Goal: Transaction & Acquisition: Purchase product/service

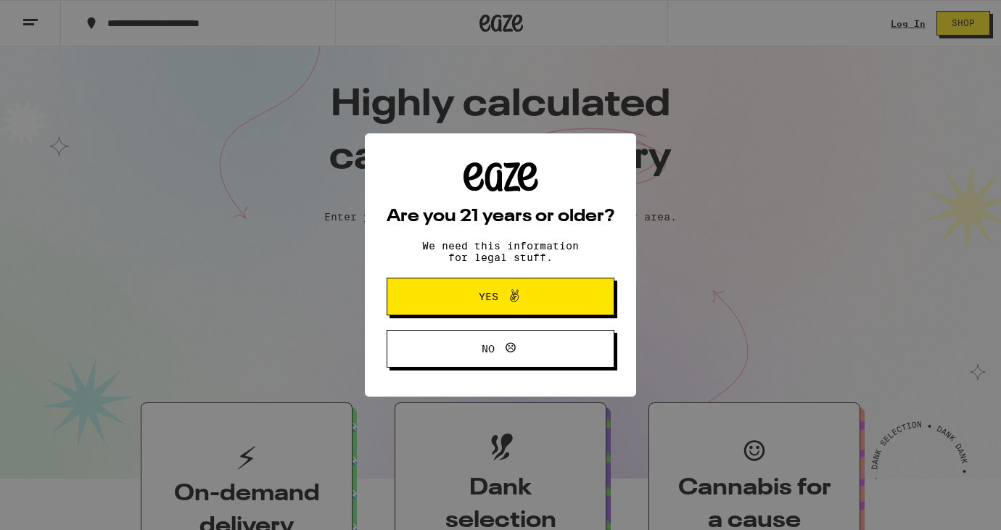
click at [482, 299] on span "Yes" at bounding box center [489, 296] width 20 height 10
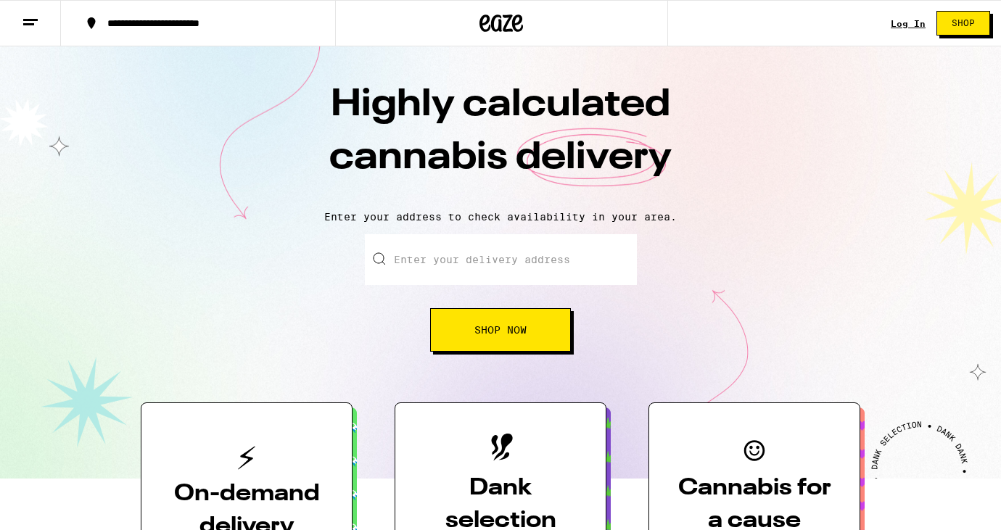
click at [457, 262] on input "Enter your delivery address" at bounding box center [501, 259] width 272 height 51
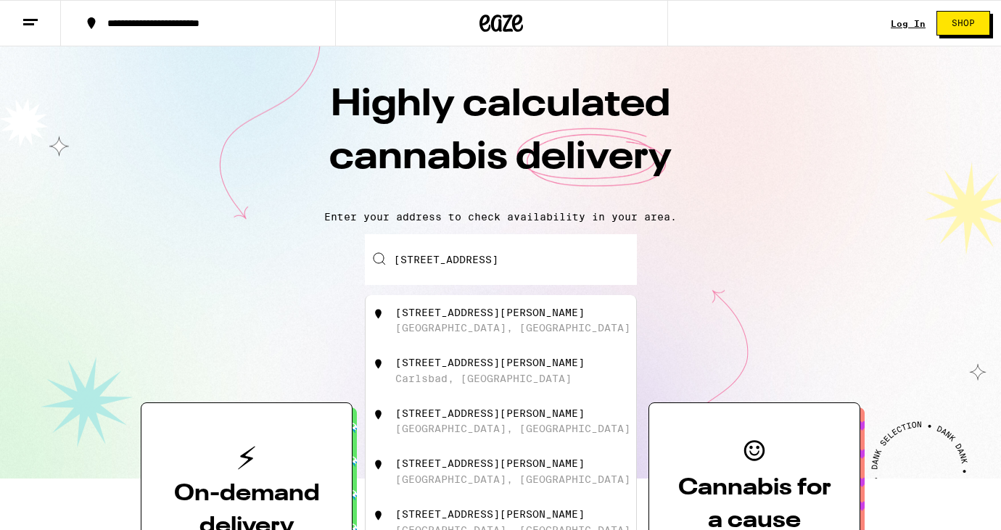
click at [473, 315] on div "[STREET_ADDRESS][PERSON_NAME]" at bounding box center [489, 313] width 189 height 12
type input "[STREET_ADDRESS][PERSON_NAME]"
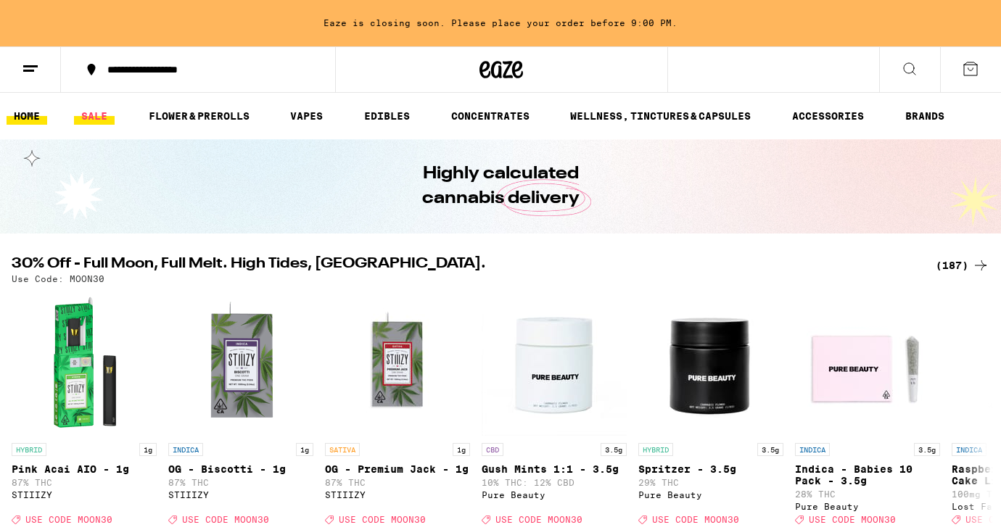
click at [93, 112] on link "SALE" at bounding box center [94, 115] width 41 height 17
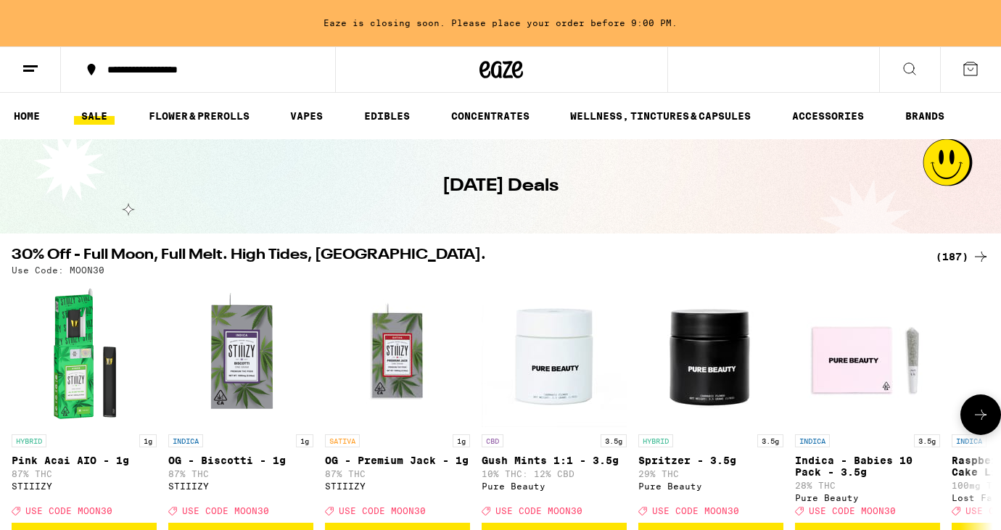
click at [976, 423] on icon at bounding box center [980, 414] width 17 height 17
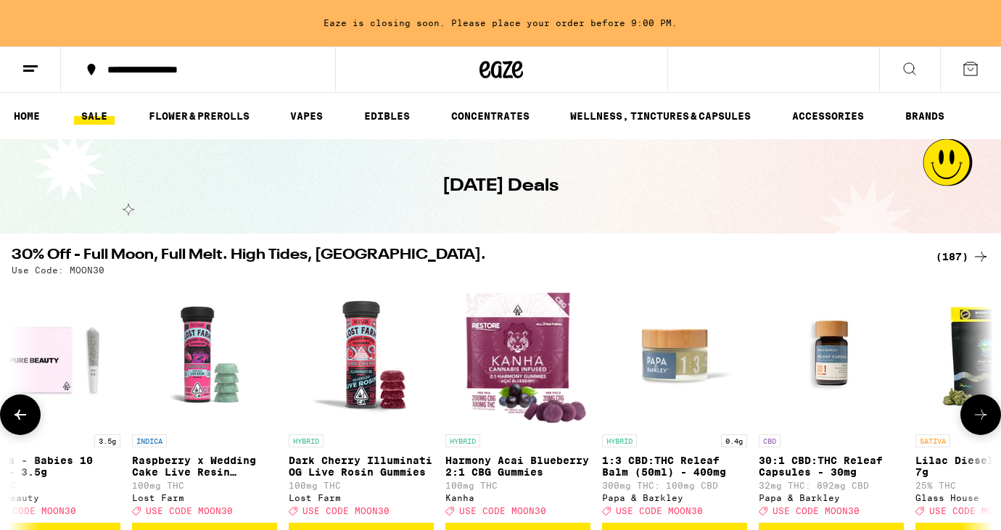
click at [977, 422] on icon at bounding box center [980, 414] width 17 height 17
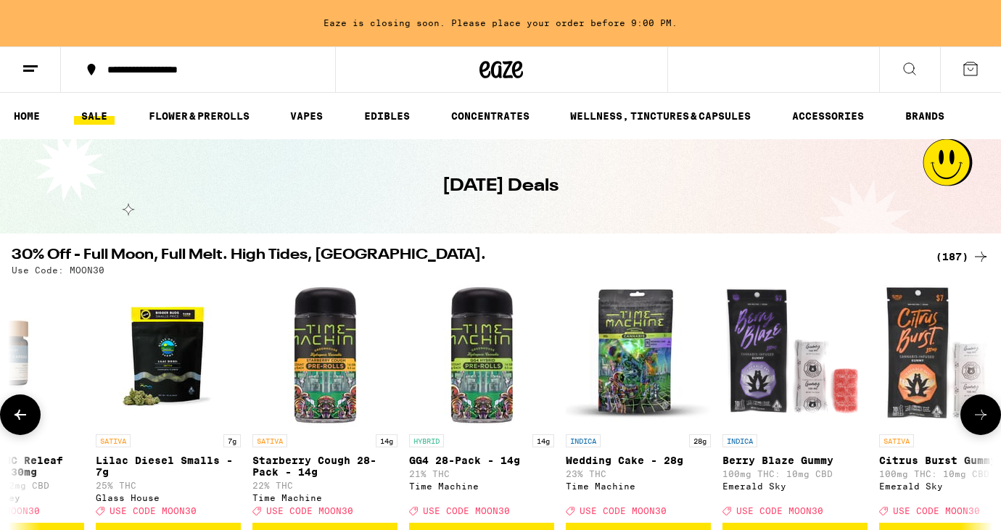
click at [977, 422] on icon at bounding box center [980, 414] width 17 height 17
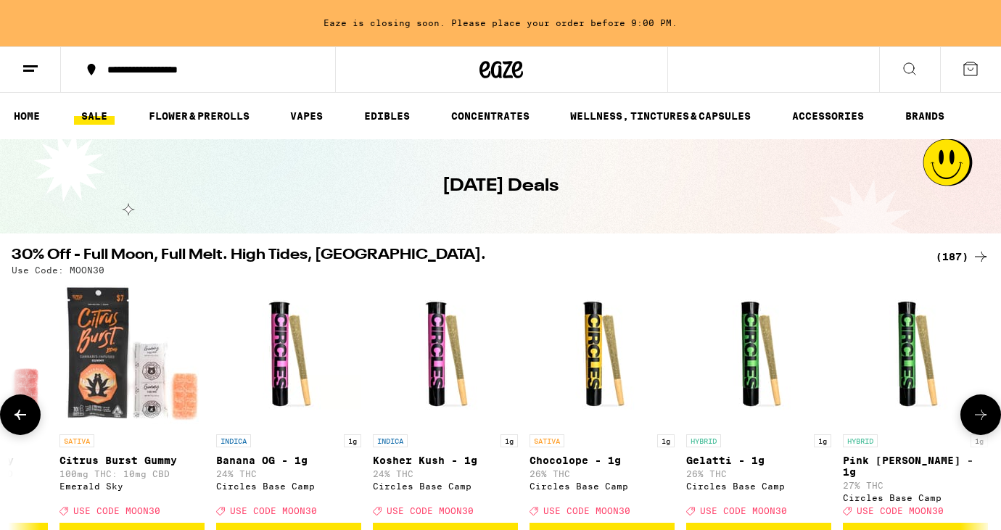
click at [977, 422] on icon at bounding box center [980, 414] width 17 height 17
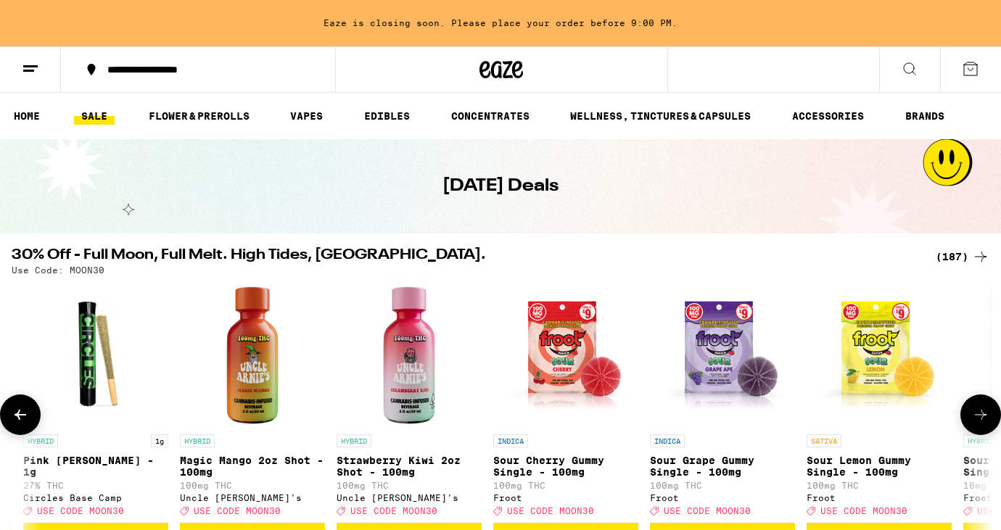
click at [977, 422] on icon at bounding box center [980, 414] width 17 height 17
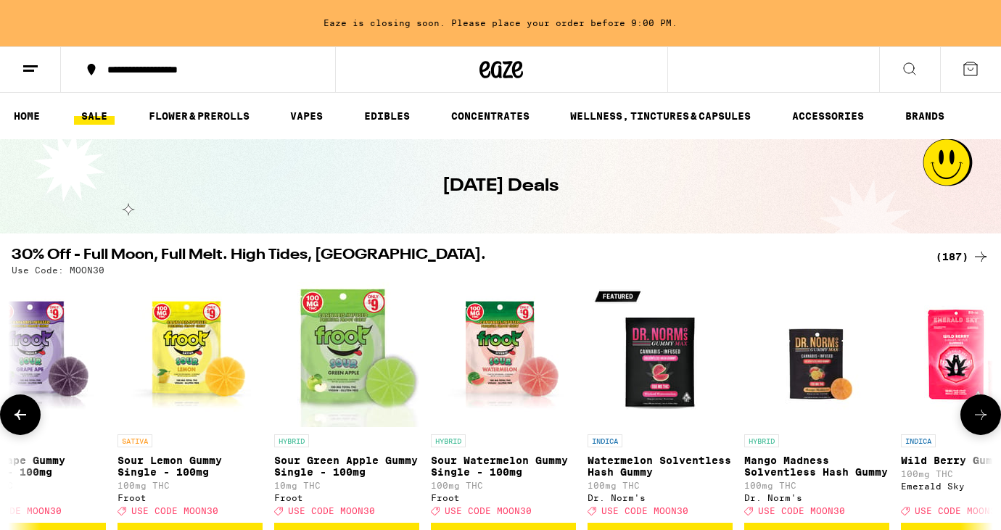
scroll to position [0, 4097]
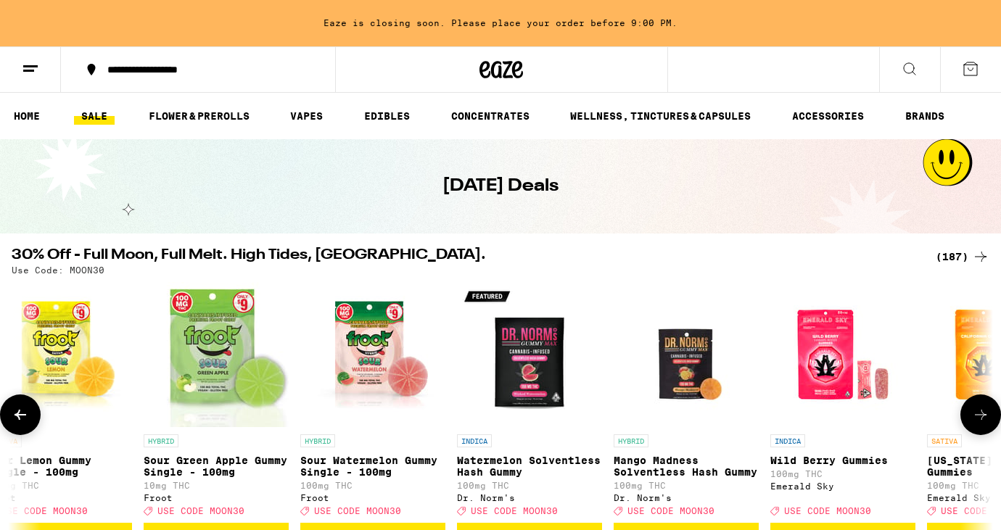
click at [977, 422] on icon at bounding box center [980, 414] width 17 height 17
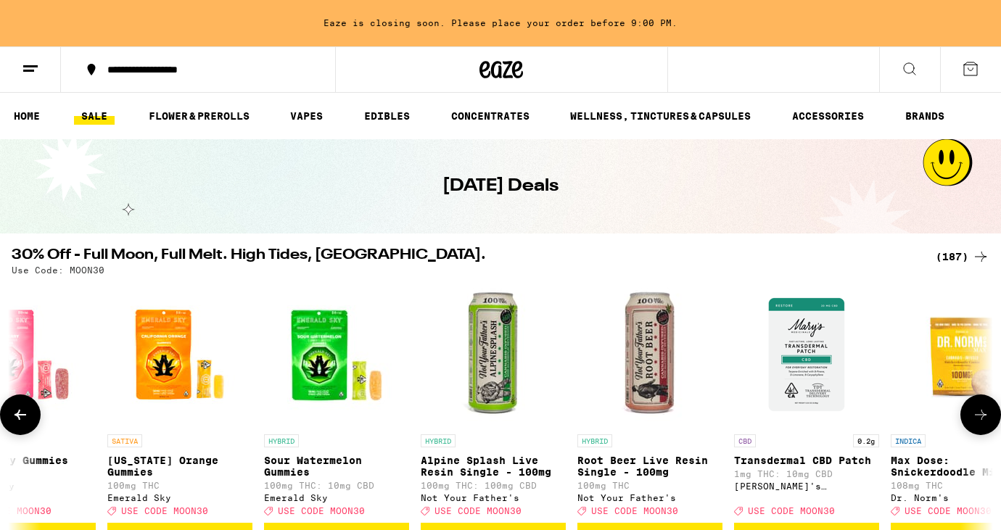
click at [977, 422] on icon at bounding box center [980, 414] width 17 height 17
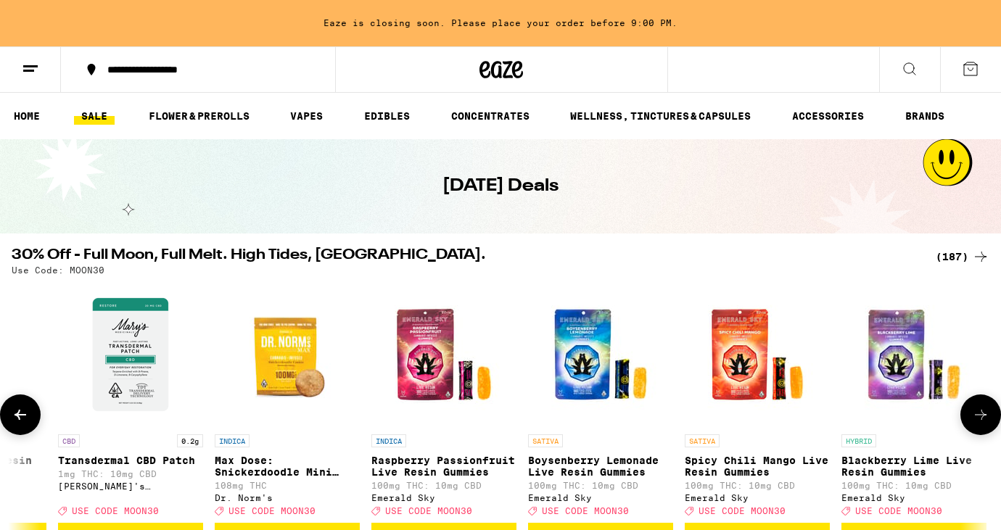
scroll to position [0, 5736]
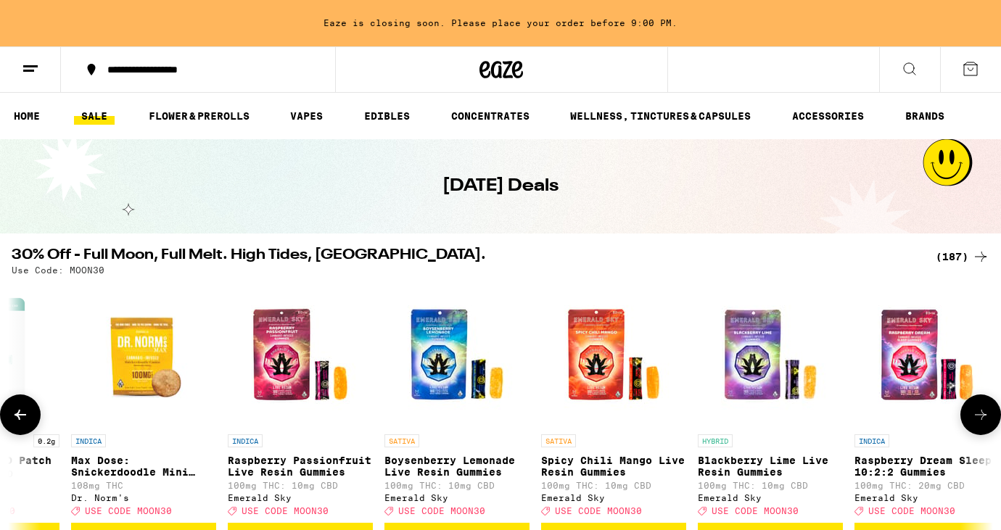
click at [977, 422] on icon at bounding box center [980, 414] width 17 height 17
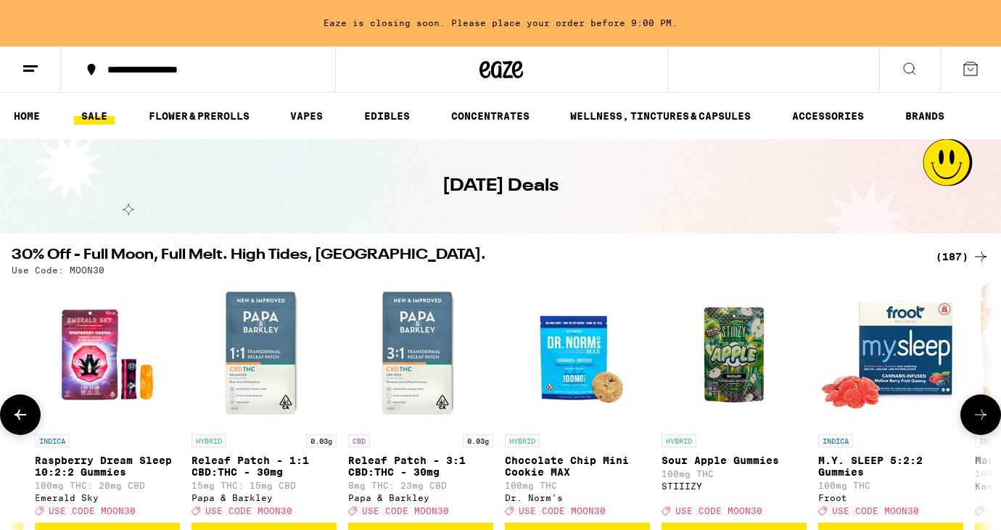
click at [977, 422] on icon at bounding box center [980, 414] width 17 height 17
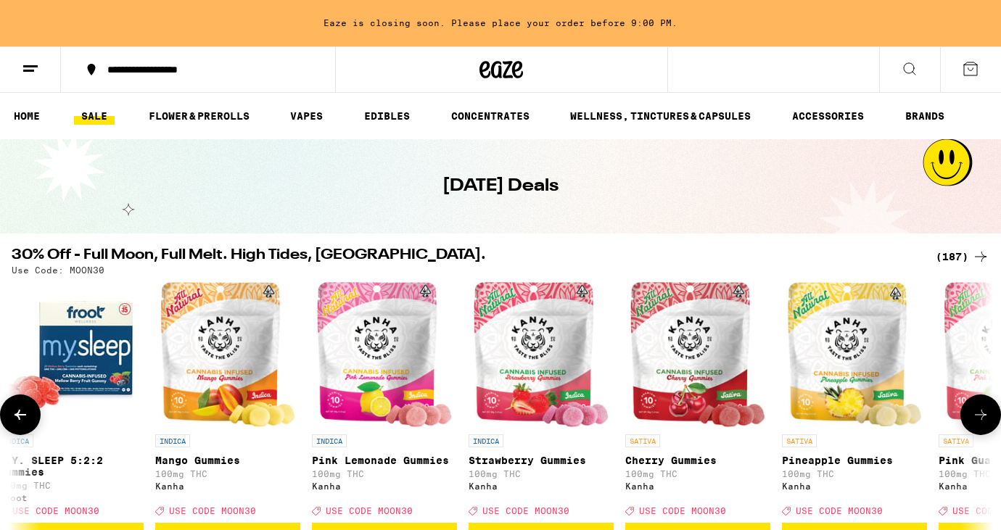
click at [105, 355] on img "Open page for M.Y. SLEEP 5:2:2 Gummies from Froot" at bounding box center [71, 354] width 145 height 145
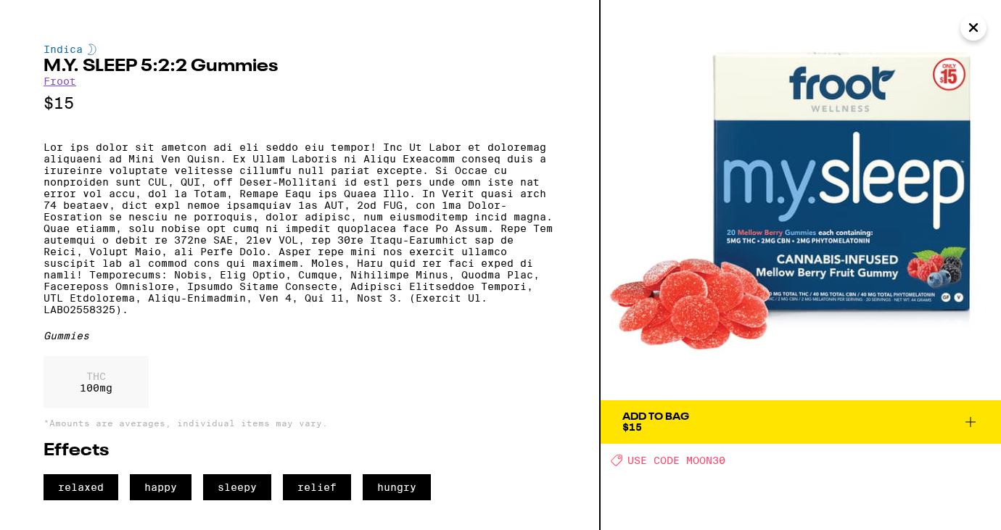
click at [969, 415] on icon at bounding box center [969, 421] width 17 height 17
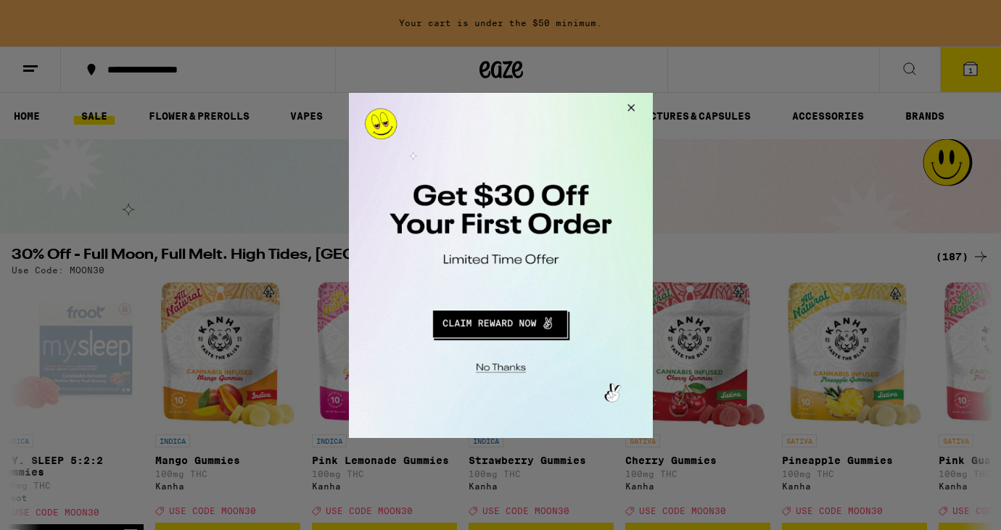
click at [497, 362] on button "Close Modal" at bounding box center [497, 365] width 295 height 22
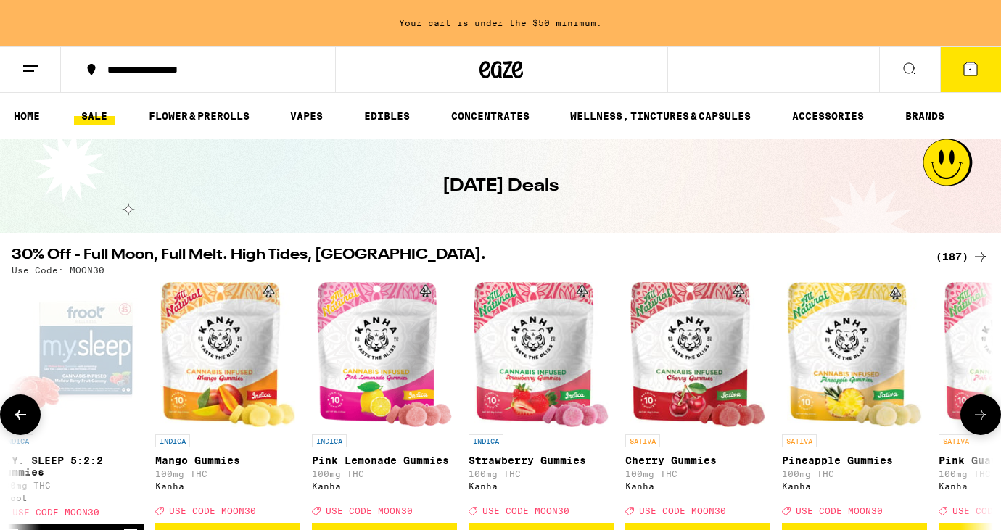
click at [978, 414] on icon at bounding box center [980, 414] width 17 height 17
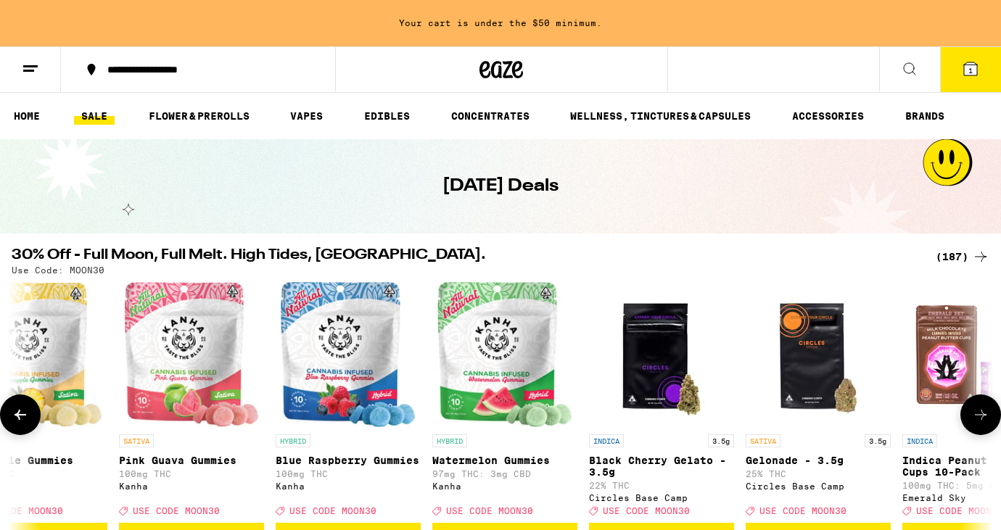
click at [978, 414] on icon at bounding box center [980, 414] width 17 height 17
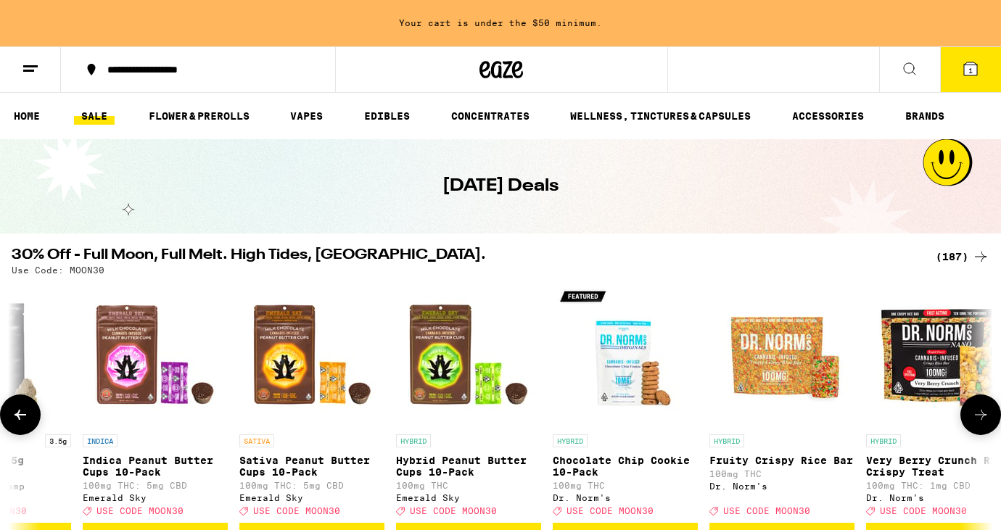
click at [978, 414] on icon at bounding box center [980, 414] width 17 height 17
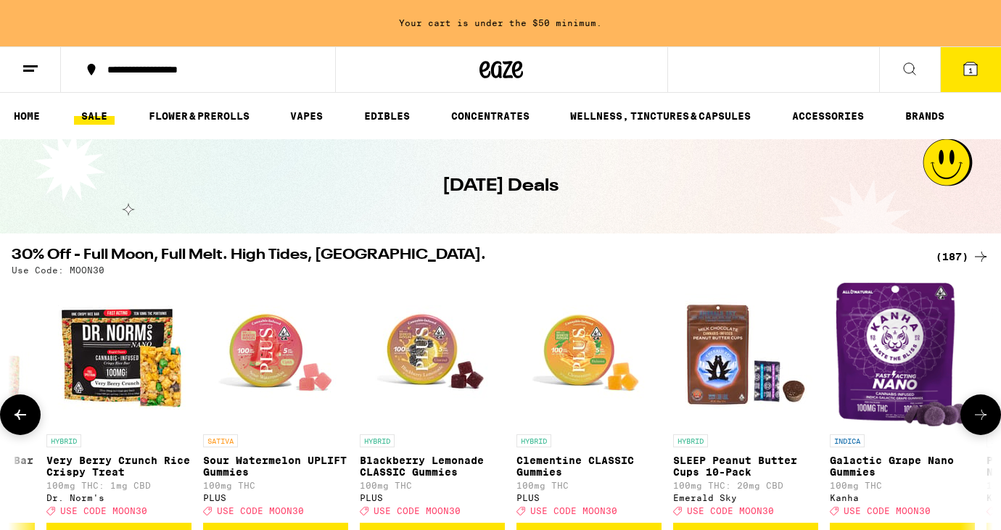
click at [978, 414] on icon at bounding box center [980, 414] width 17 height 17
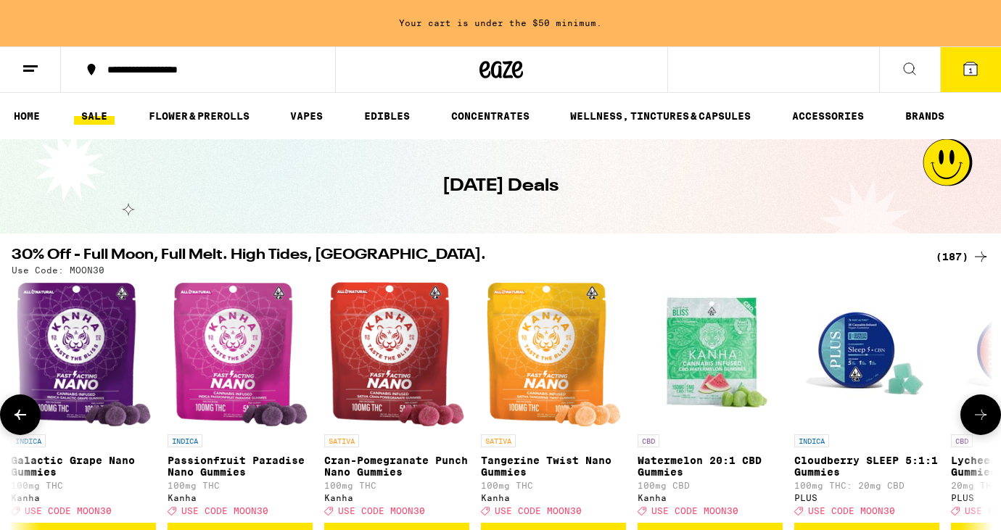
scroll to position [0, 10652]
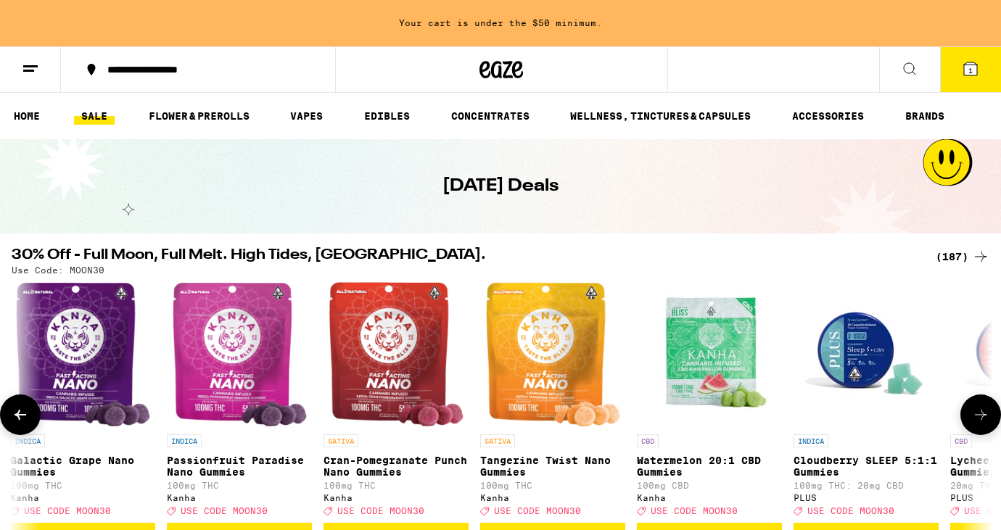
drag, startPoint x: 978, startPoint y: 414, endPoint x: 935, endPoint y: 339, distance: 86.7
click at [935, 341] on div "HYBRID 1g Pink Acai AIO - 1g 87% THC STIIIZY Deal Created with Sketch. USE CODE…" at bounding box center [500, 414] width 1001 height 265
click at [716, 347] on img "Open page for Watermelon 20:1 CBD Gummies from Kanha" at bounding box center [709, 354] width 145 height 145
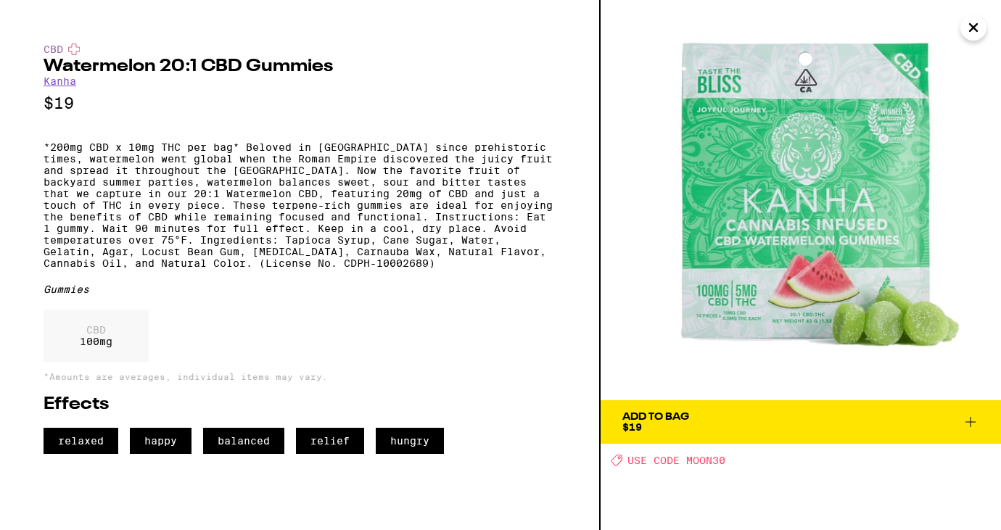
click at [971, 426] on icon at bounding box center [969, 421] width 17 height 17
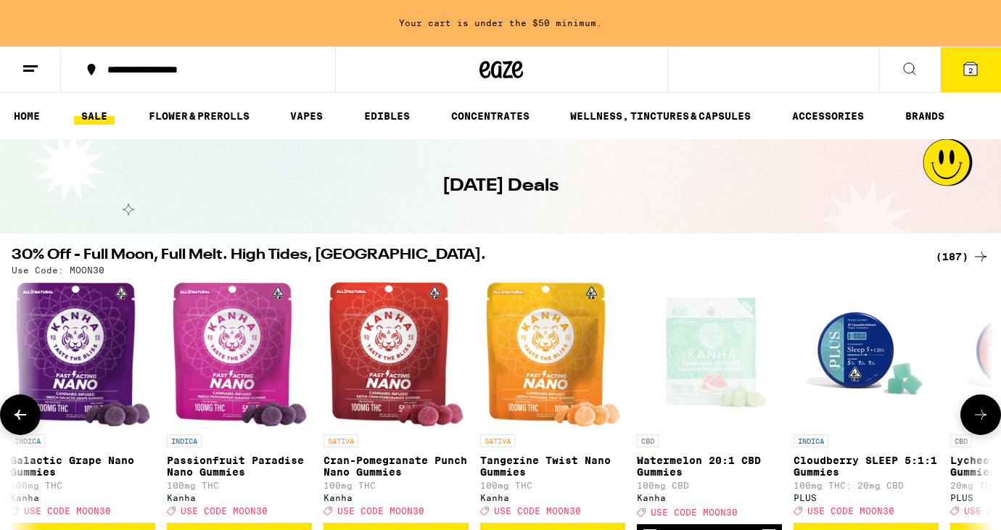
click at [980, 420] on icon at bounding box center [980, 414] width 17 height 17
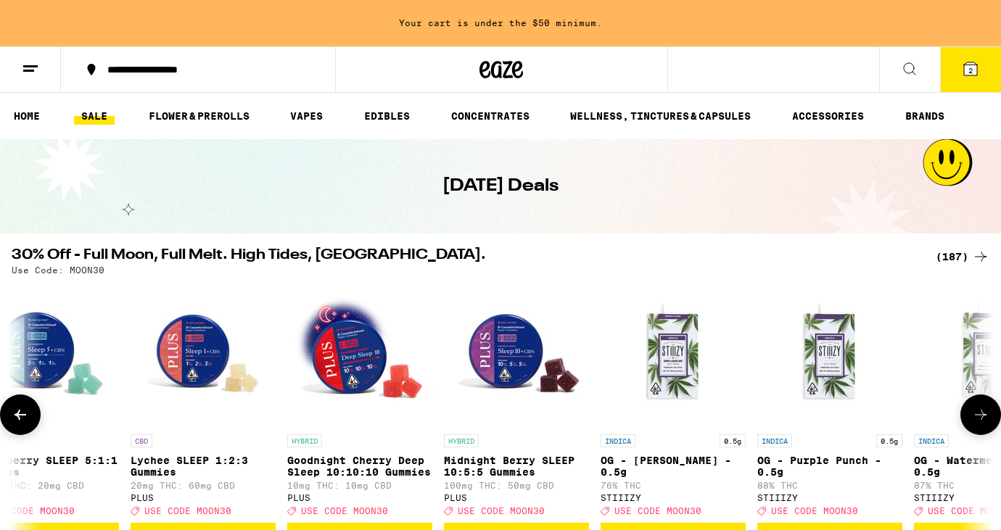
click at [507, 342] on img "Open page for Midnight Berry SLEEP 10:5:5 Gummies from PLUS" at bounding box center [516, 354] width 145 height 145
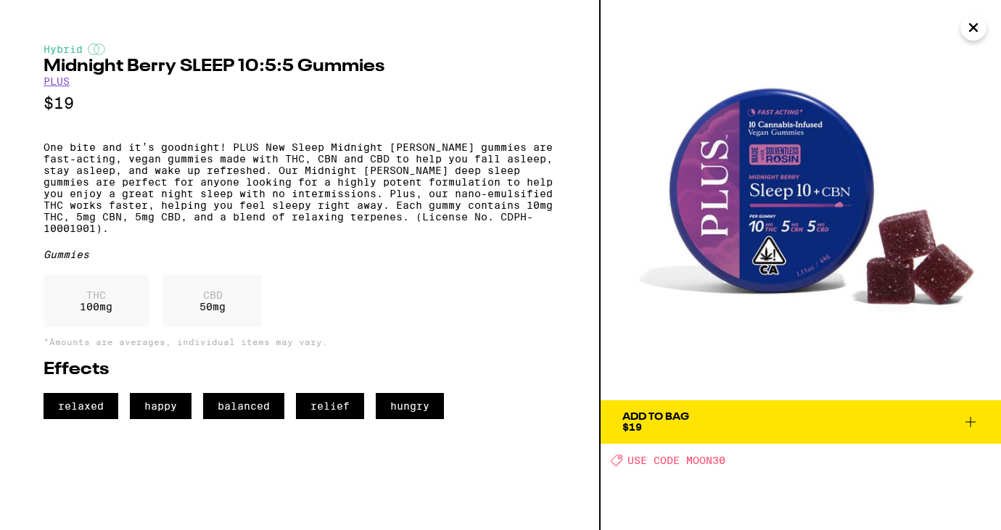
click at [971, 418] on icon at bounding box center [969, 421] width 17 height 17
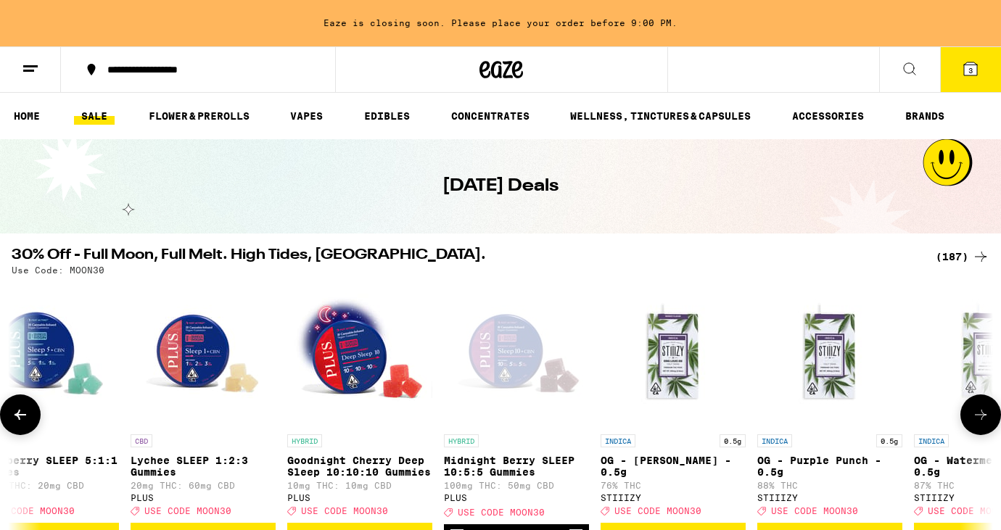
click at [973, 421] on icon at bounding box center [980, 414] width 17 height 17
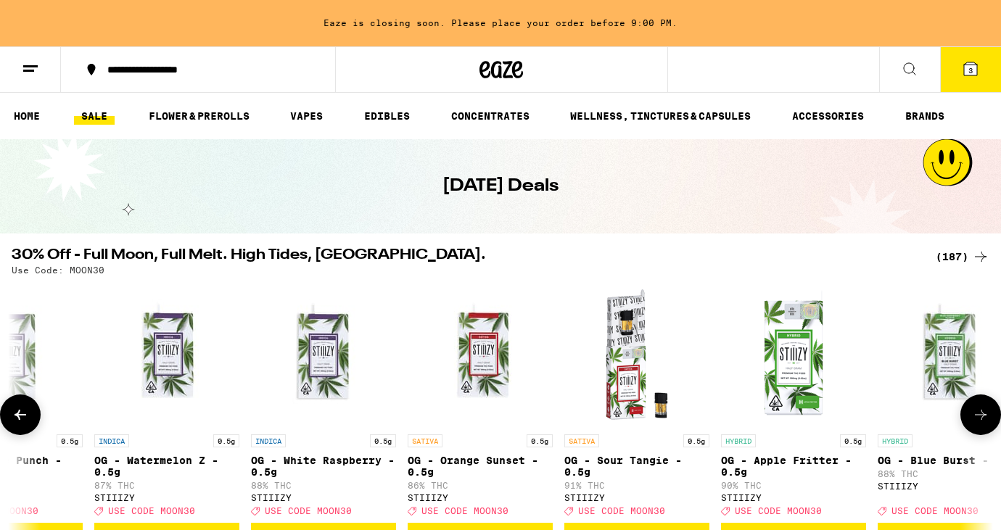
click at [973, 421] on icon at bounding box center [980, 414] width 17 height 17
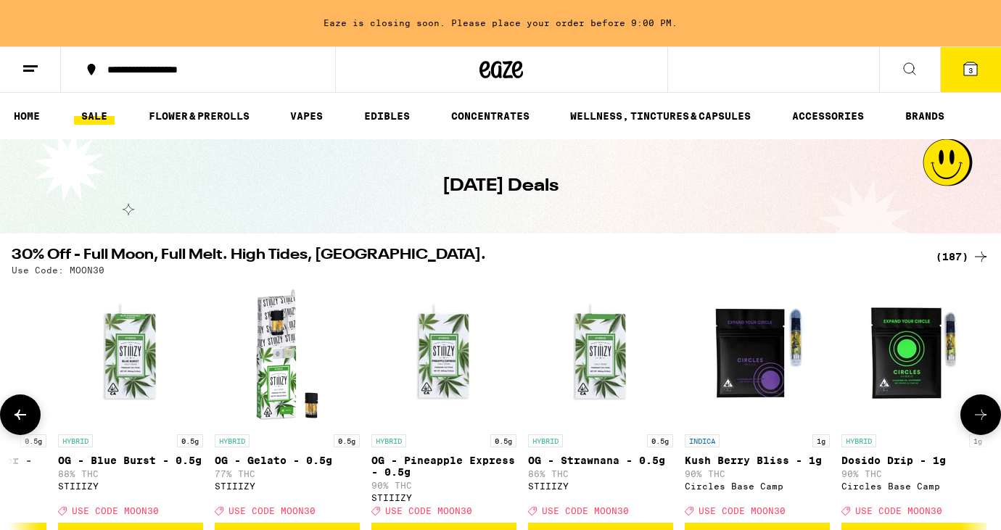
click at [973, 421] on icon at bounding box center [980, 414] width 17 height 17
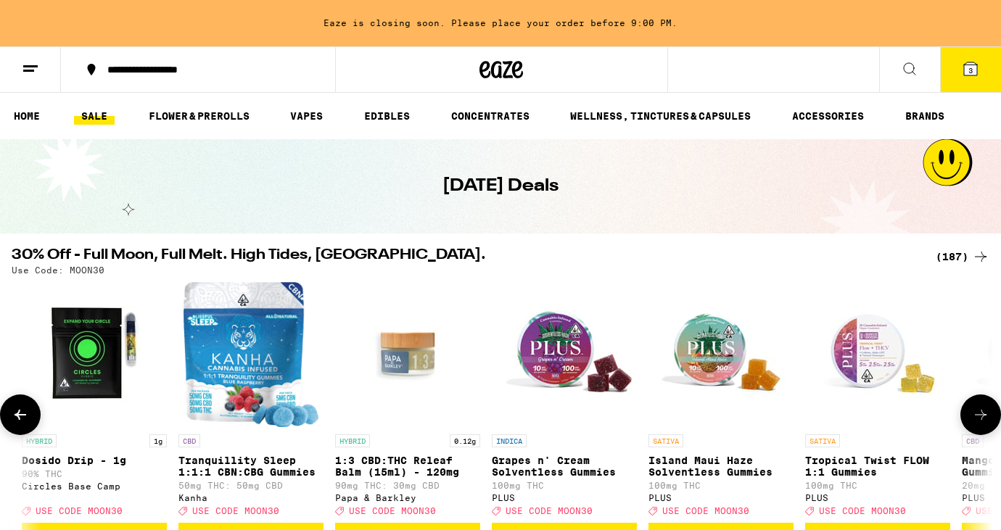
click at [975, 421] on icon at bounding box center [980, 414] width 17 height 17
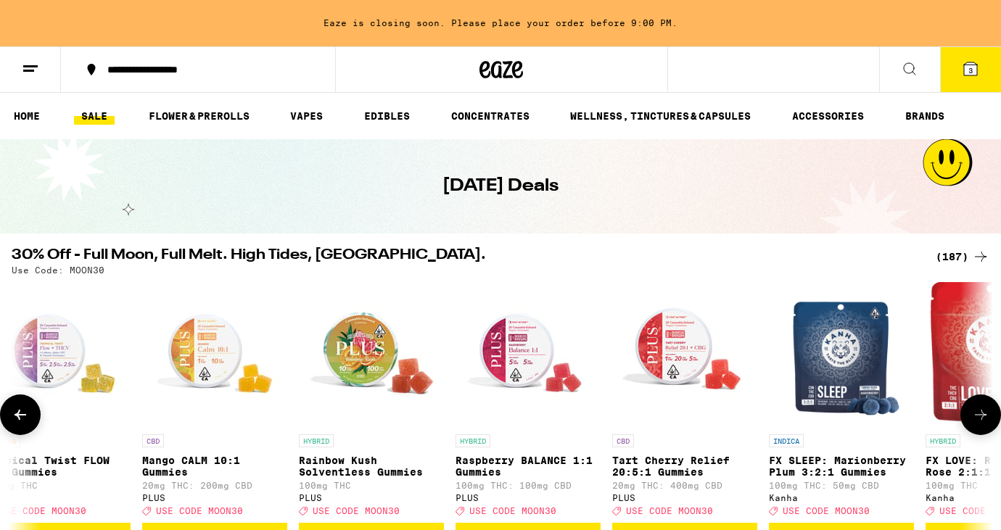
click at [830, 354] on img "Open page for FX SLEEP: Marionberry Plum 3:2:1 Gummies from Kanha" at bounding box center [841, 354] width 121 height 145
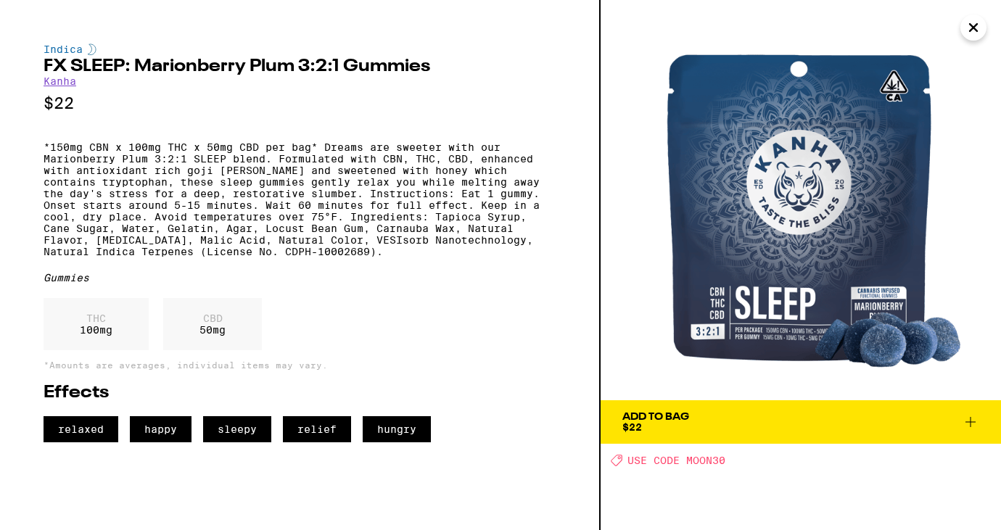
click at [972, 424] on icon at bounding box center [969, 421] width 17 height 17
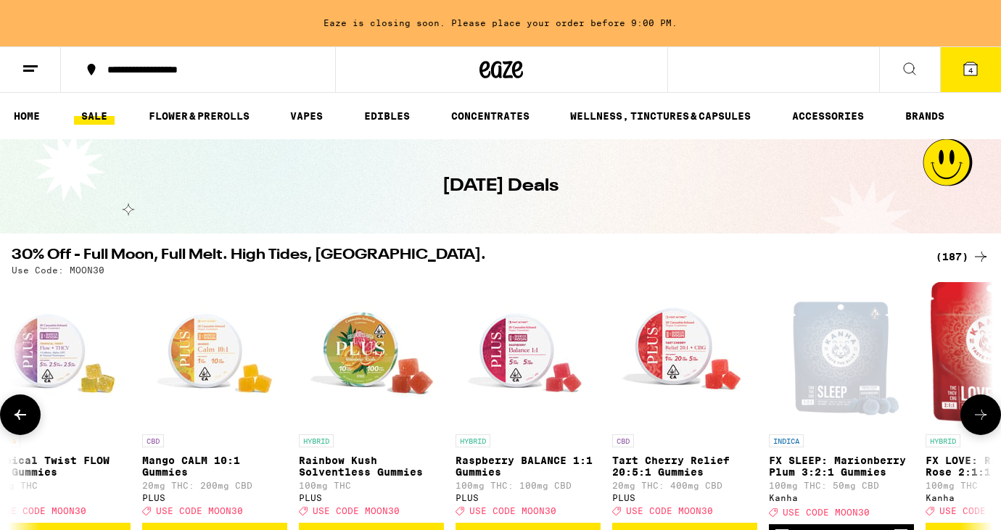
click at [977, 418] on icon at bounding box center [980, 414] width 17 height 17
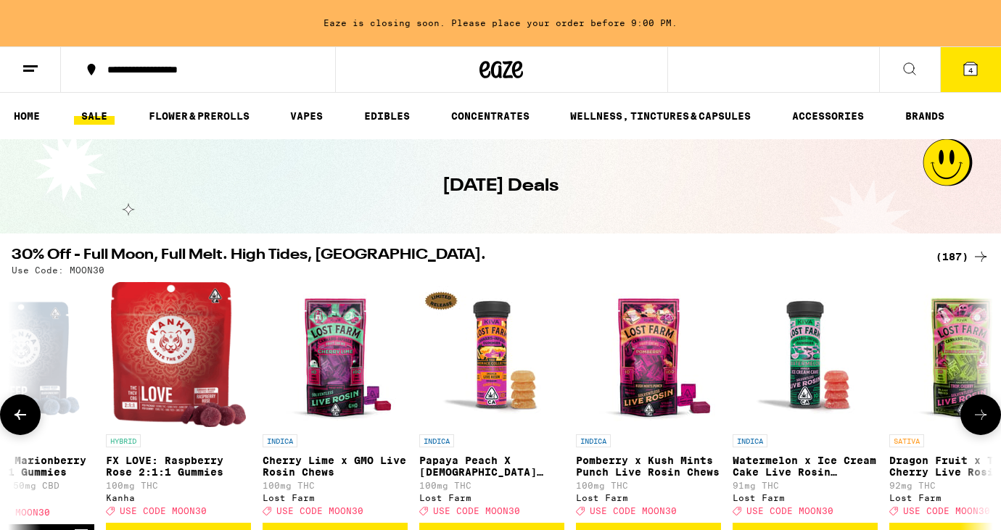
click at [977, 418] on icon at bounding box center [980, 414] width 17 height 17
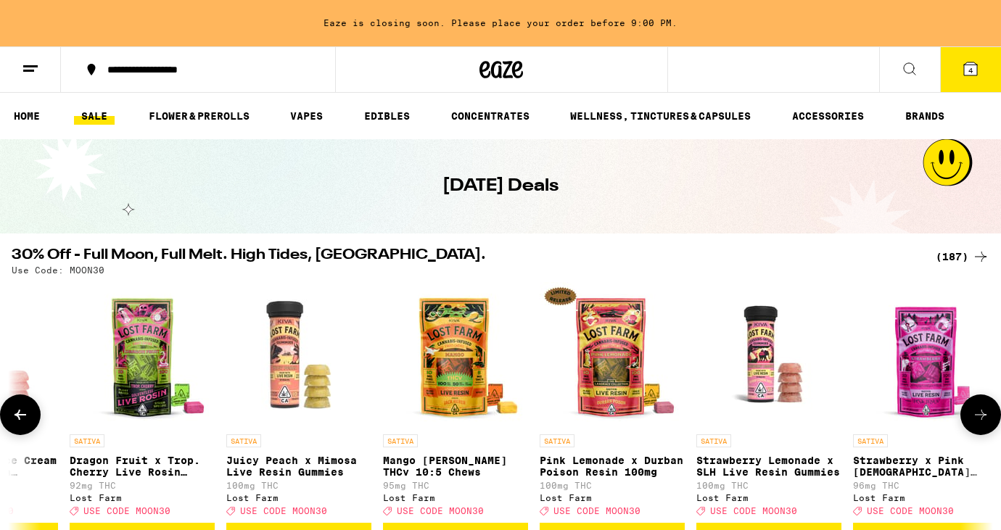
click at [977, 418] on icon at bounding box center [980, 414] width 17 height 17
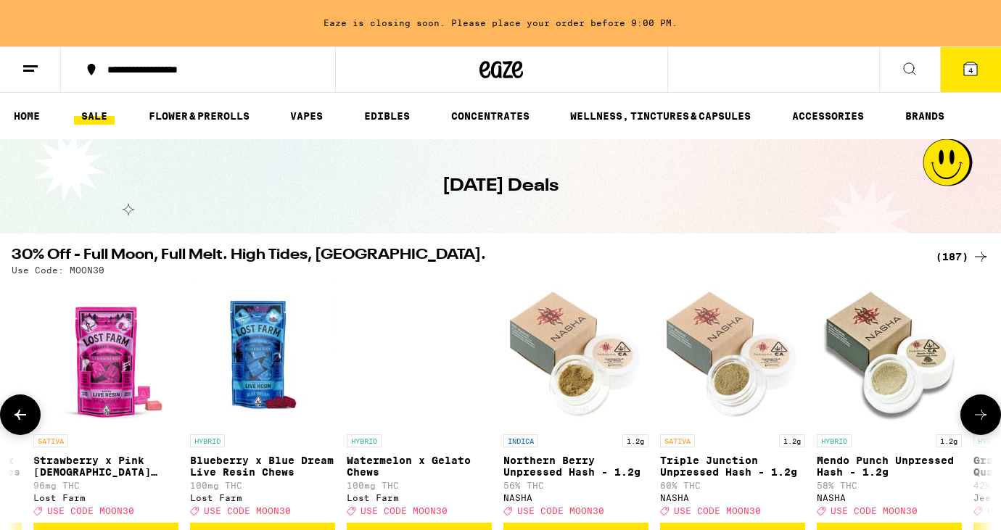
click at [977, 418] on icon at bounding box center [980, 414] width 17 height 17
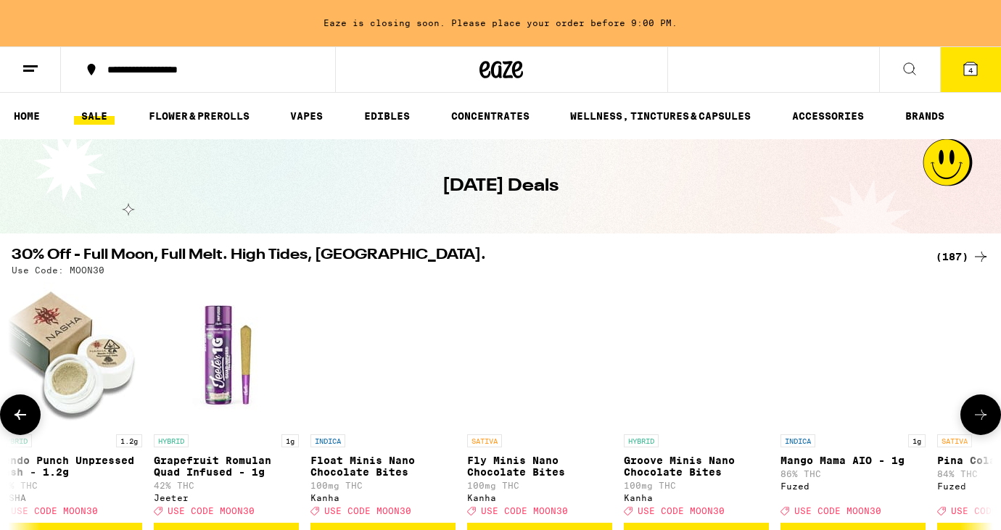
click at [977, 418] on icon at bounding box center [980, 414] width 17 height 17
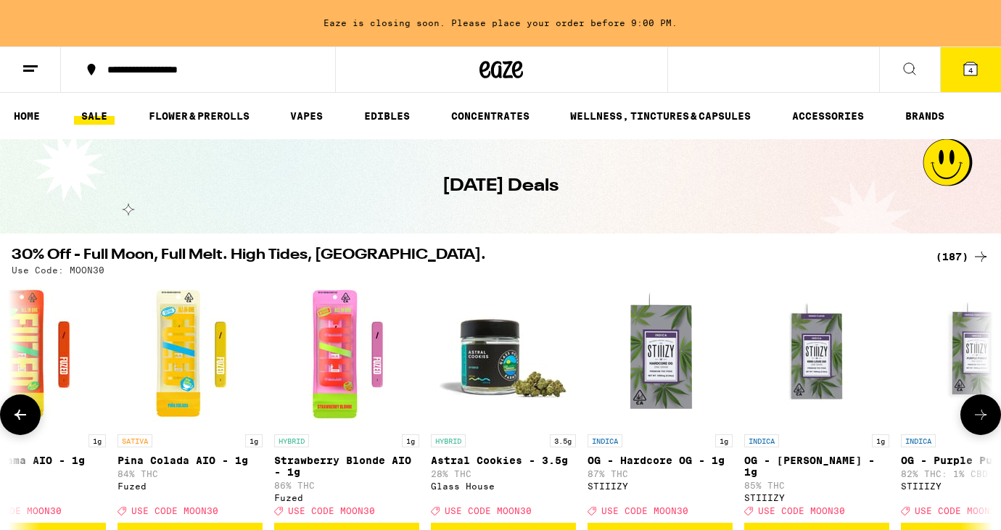
click at [977, 418] on icon at bounding box center [980, 414] width 17 height 17
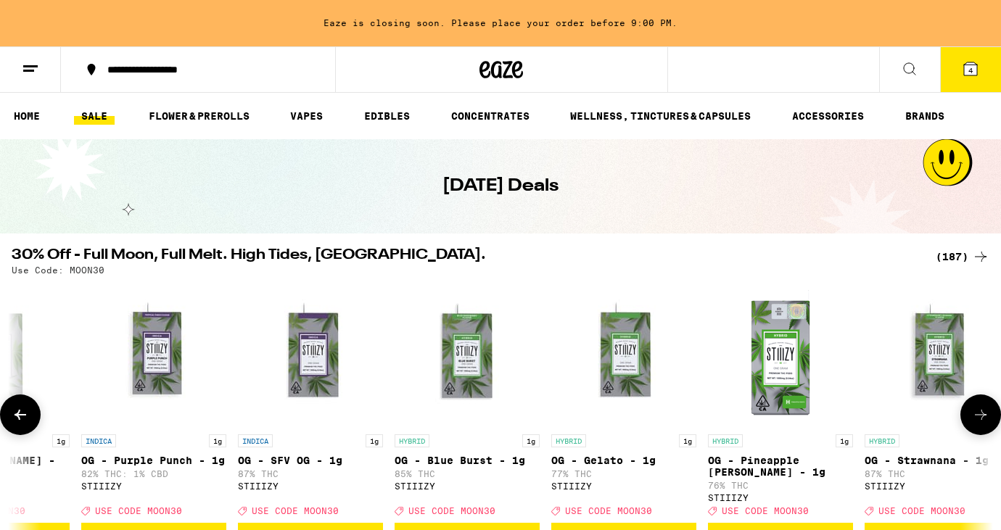
click at [977, 418] on icon at bounding box center [980, 414] width 17 height 17
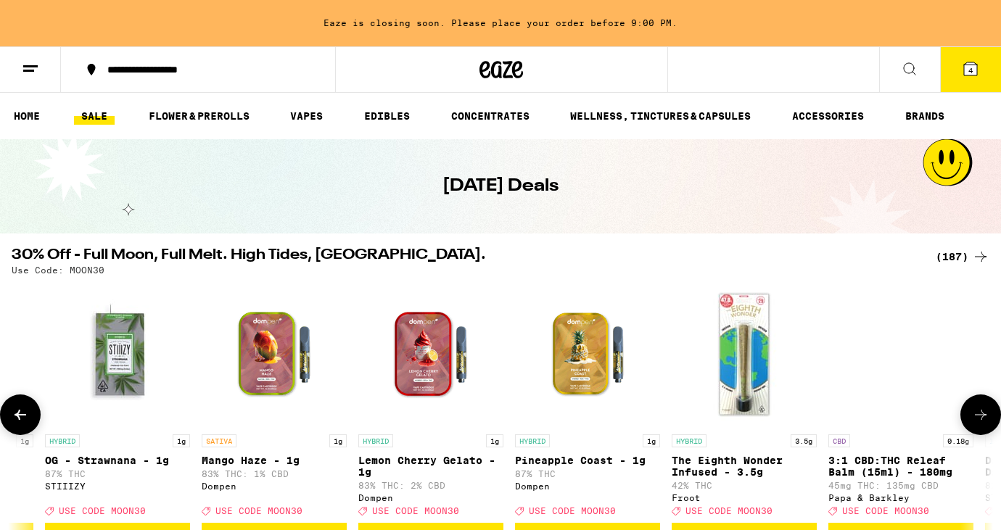
click at [977, 418] on icon at bounding box center [980, 414] width 17 height 17
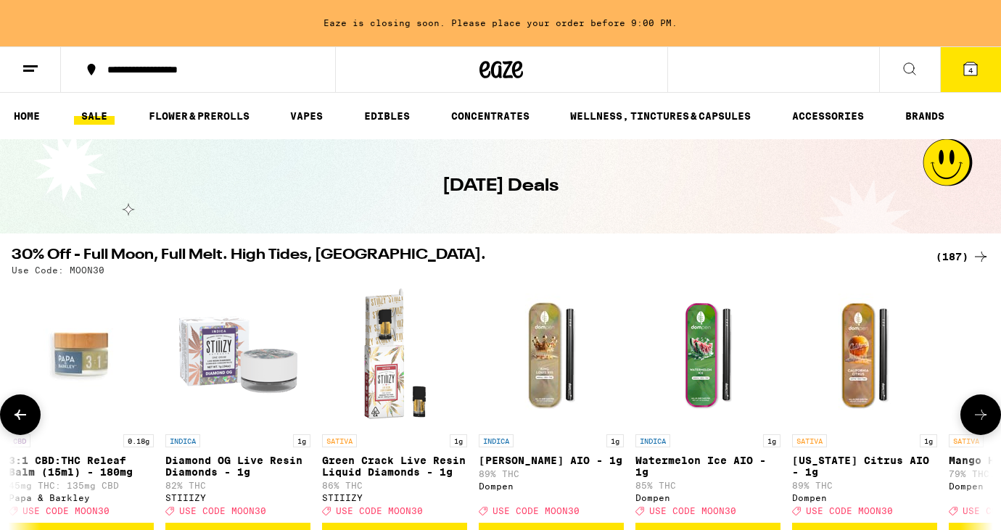
click at [977, 418] on icon at bounding box center [980, 414] width 17 height 17
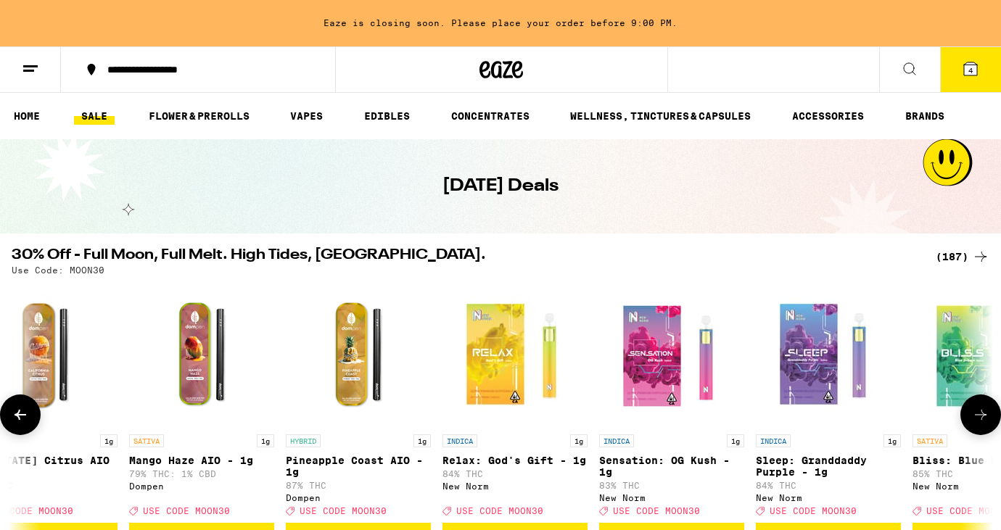
click at [977, 418] on icon at bounding box center [980, 414] width 17 height 17
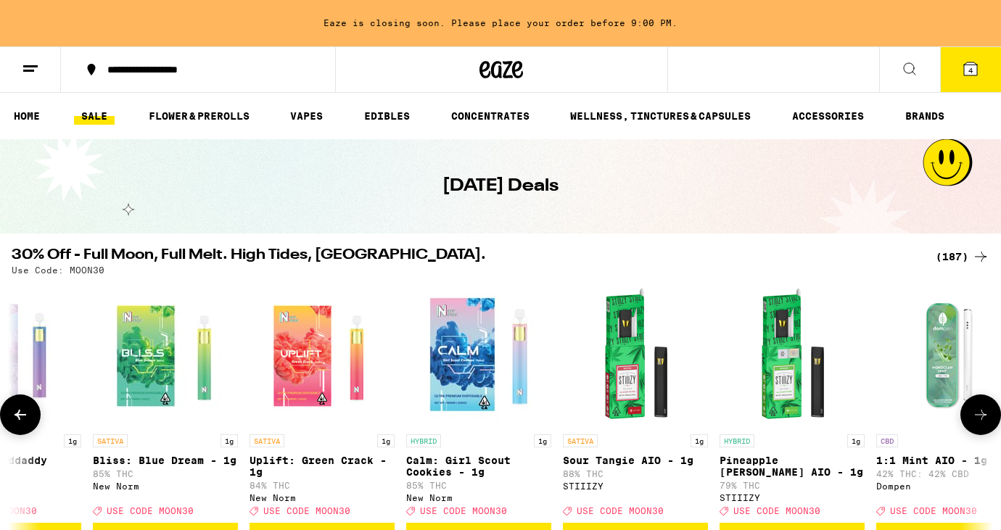
click at [977, 418] on icon at bounding box center [980, 414] width 17 height 17
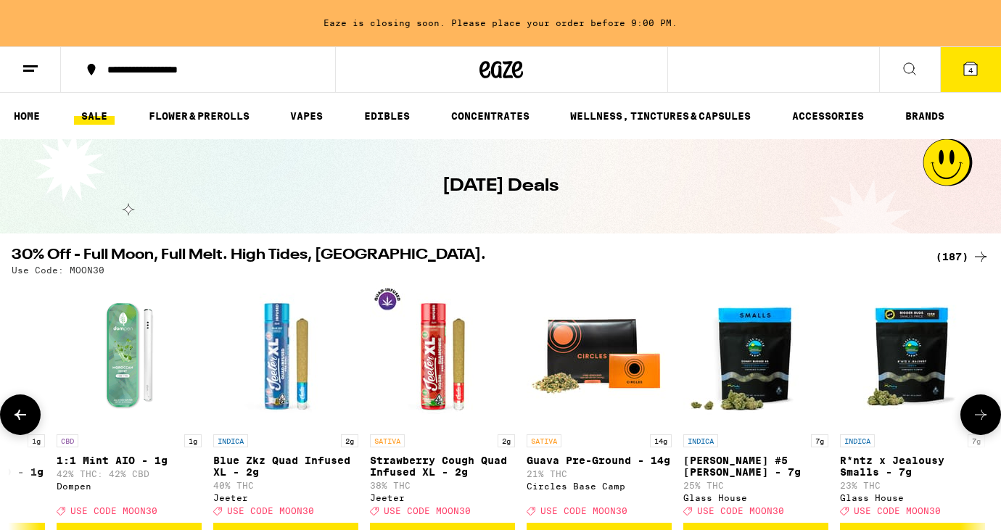
click at [977, 418] on icon at bounding box center [980, 414] width 17 height 17
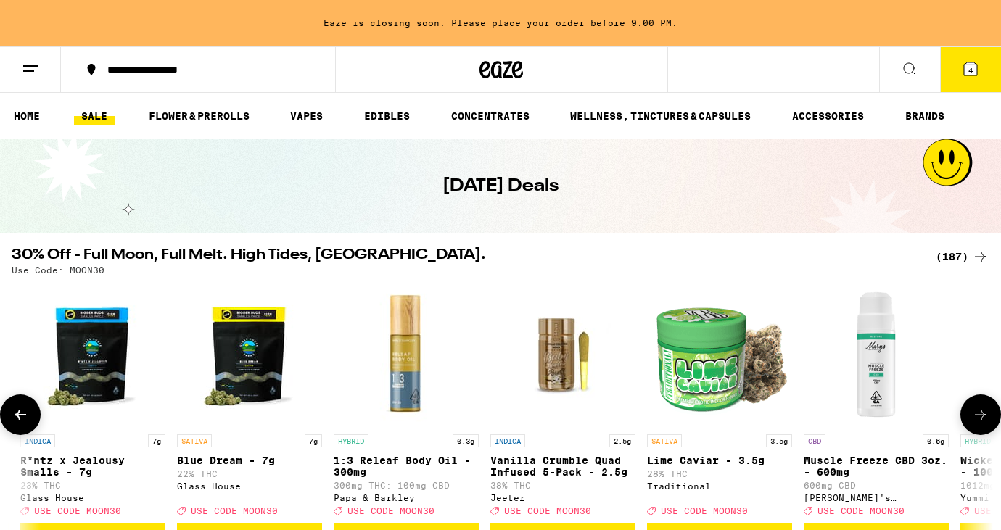
click at [977, 418] on icon at bounding box center [980, 414] width 17 height 17
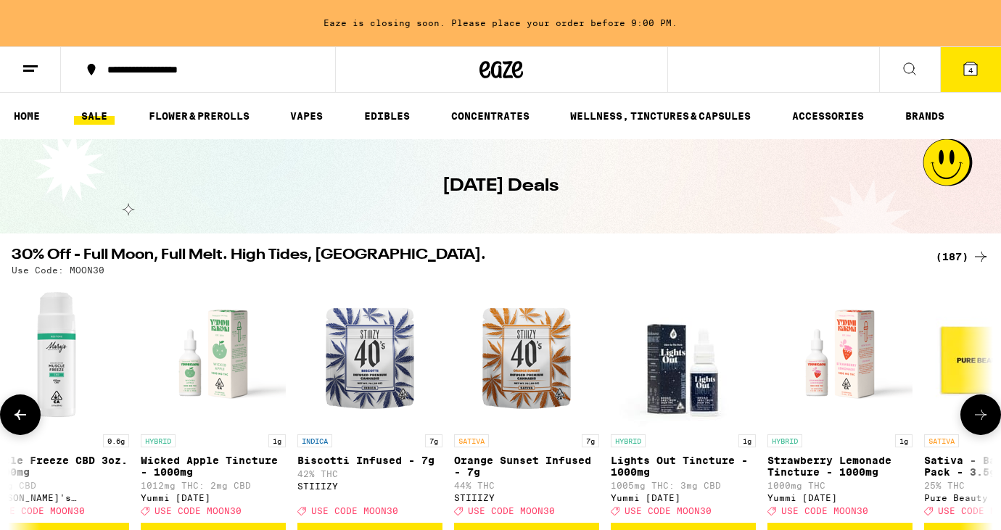
click at [977, 418] on icon at bounding box center [980, 414] width 17 height 17
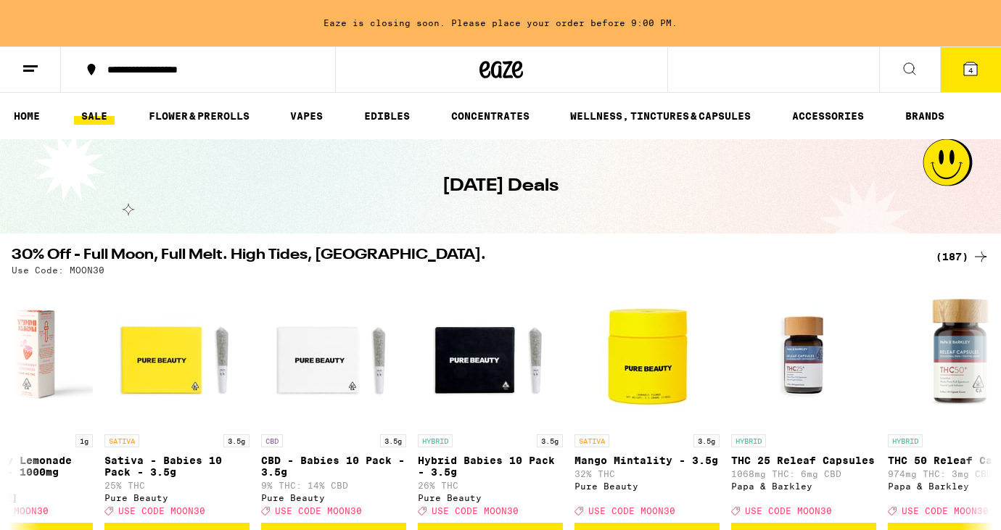
click at [969, 72] on span "4" at bounding box center [970, 70] width 4 height 9
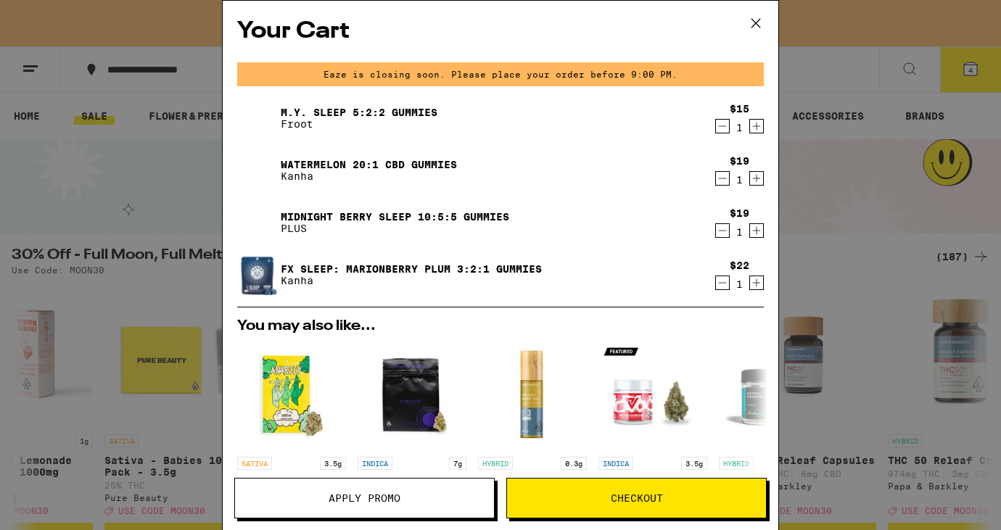
click at [435, 494] on span "Apply Promo" at bounding box center [364, 498] width 259 height 10
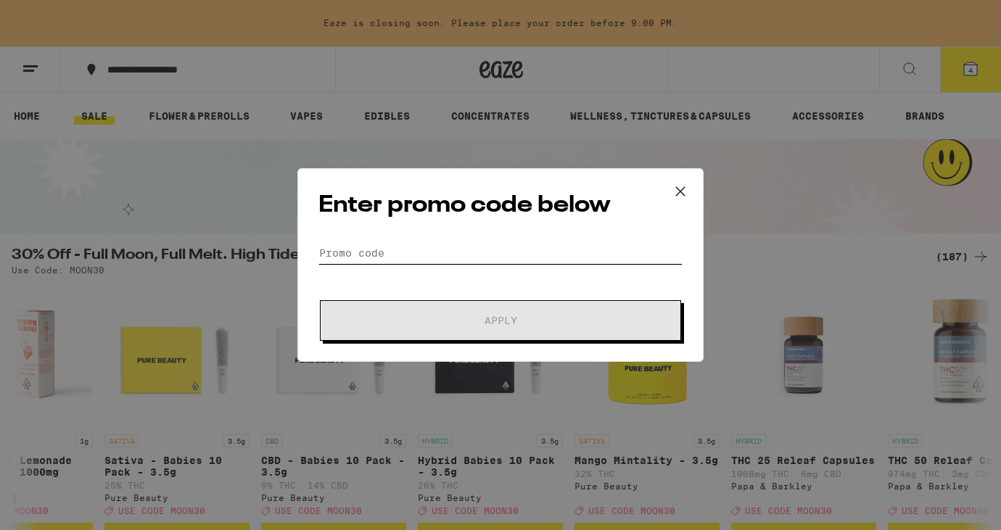
click at [359, 245] on input "Promo Code" at bounding box center [500, 253] width 364 height 22
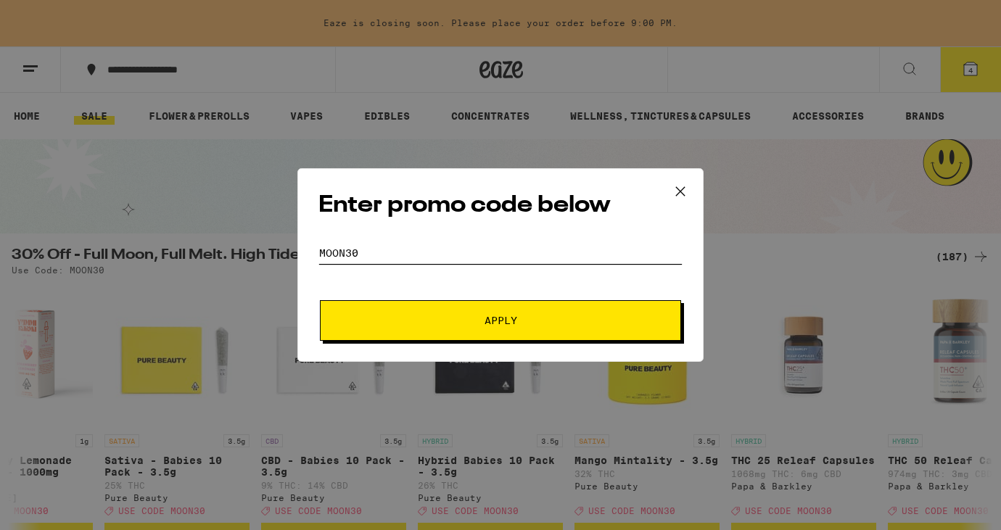
type input "MOON30"
click at [505, 307] on button "Apply" at bounding box center [500, 320] width 361 height 41
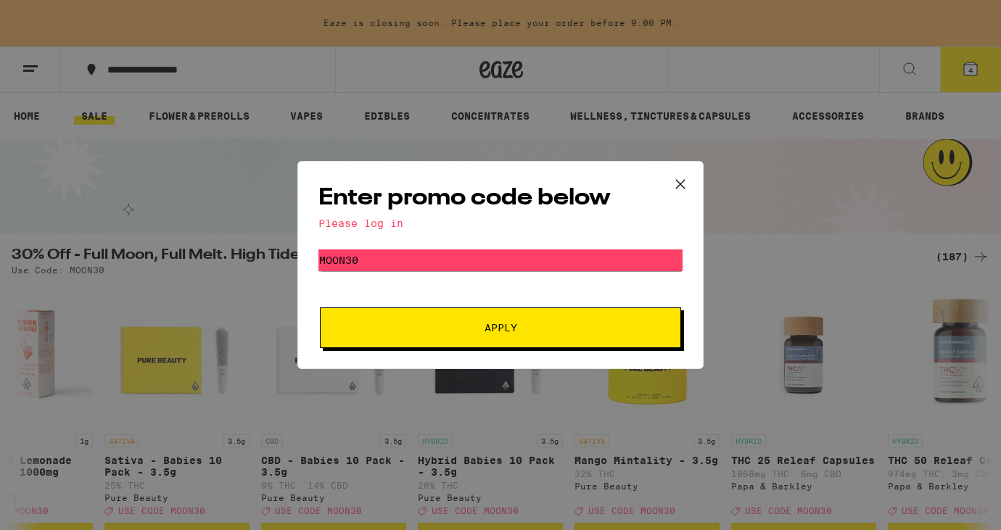
click at [444, 249] on div "Enter promo code below Please log in Promo Code MOON30 Apply" at bounding box center [500, 265] width 406 height 208
drag, startPoint x: 369, startPoint y: 261, endPoint x: 668, endPoint y: 167, distance: 313.3
click at [369, 261] on input "MOON30" at bounding box center [500, 260] width 364 height 22
click at [678, 181] on icon at bounding box center [680, 184] width 9 height 9
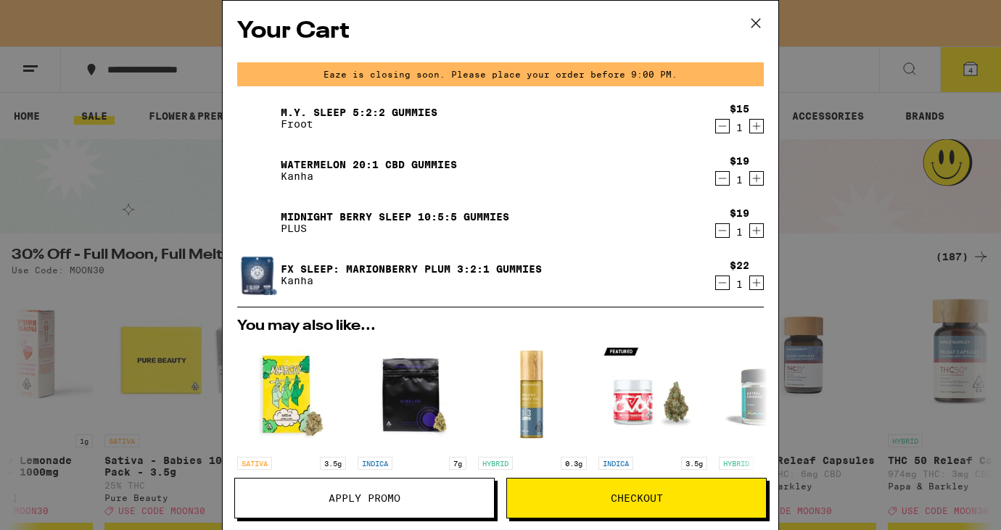
click at [750, 25] on icon at bounding box center [756, 23] width 22 height 22
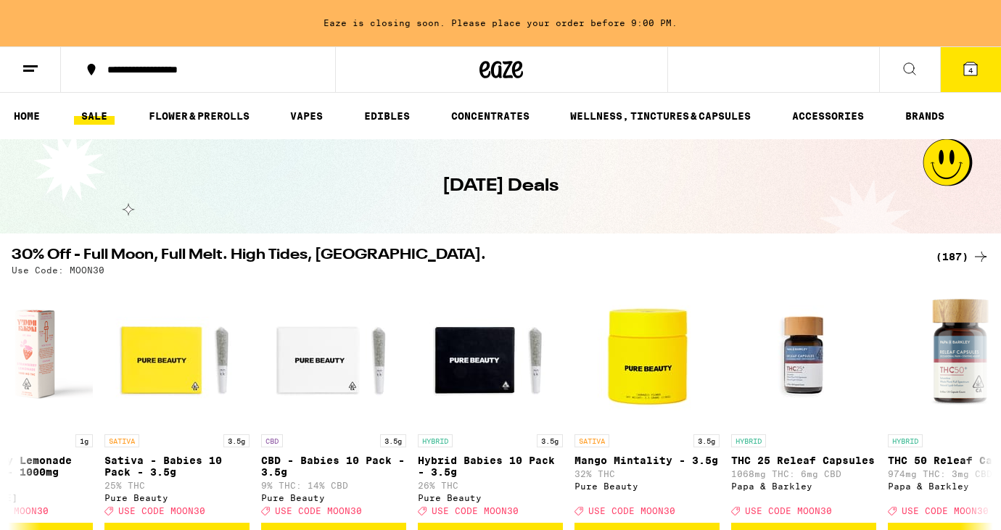
click at [17, 67] on button at bounding box center [30, 70] width 61 height 46
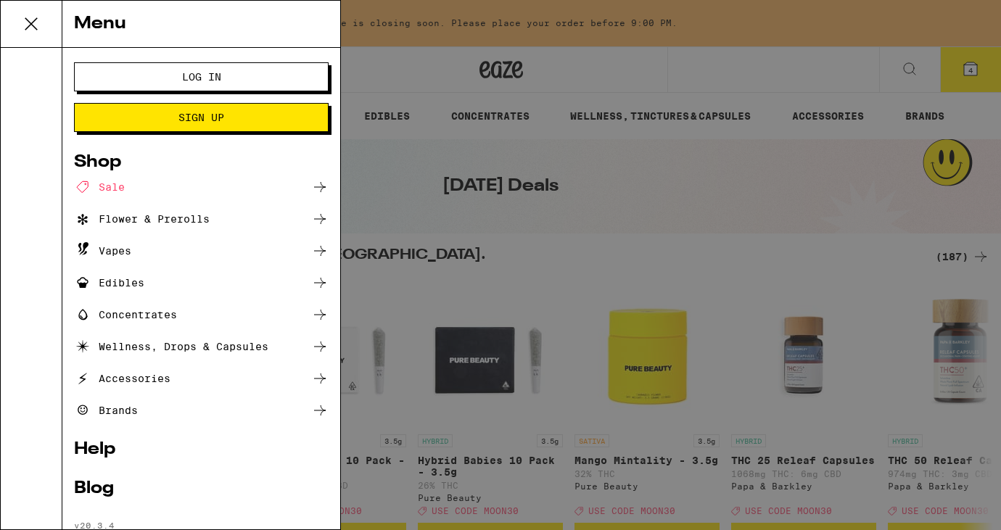
click at [162, 75] on span "Log In" at bounding box center [201, 77] width 137 height 10
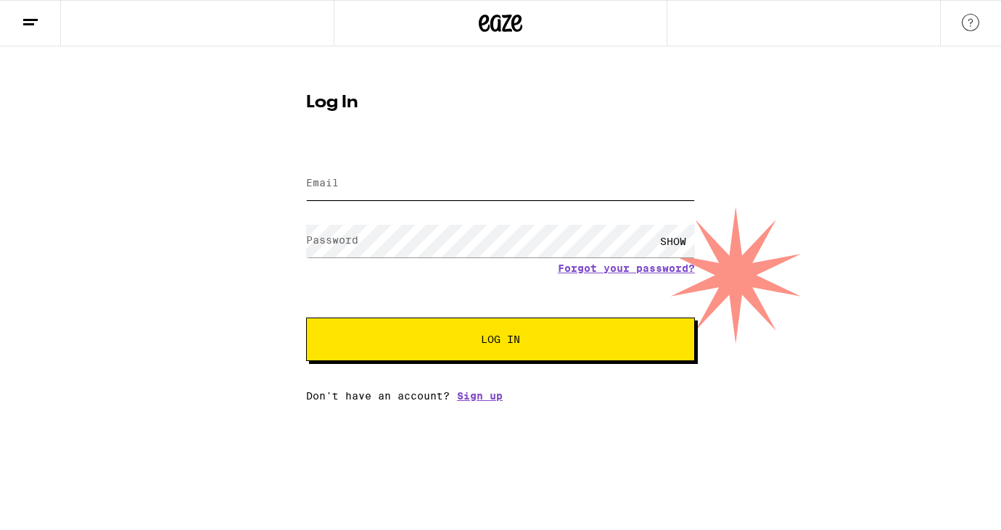
type input "[EMAIL_ADDRESS][DOMAIN_NAME]"
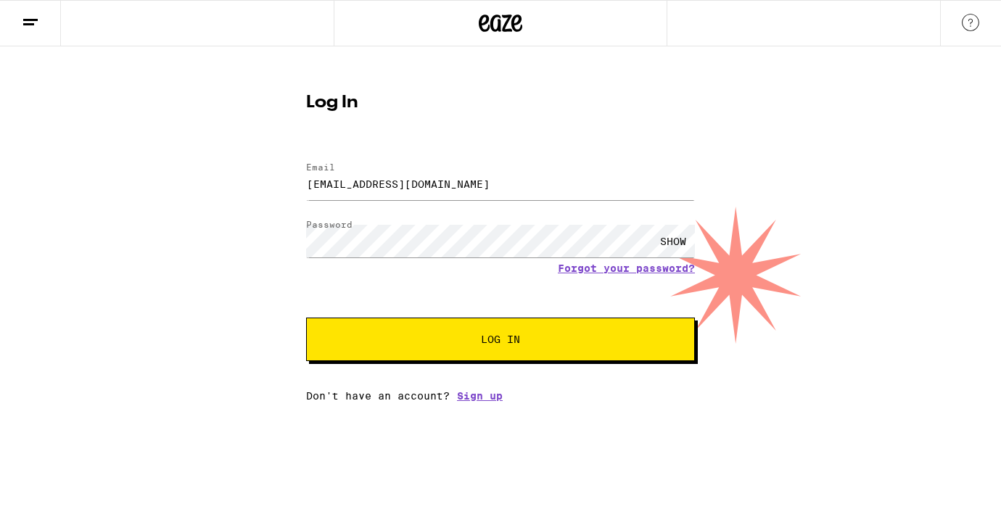
click at [472, 344] on span "Log In" at bounding box center [500, 339] width 271 height 10
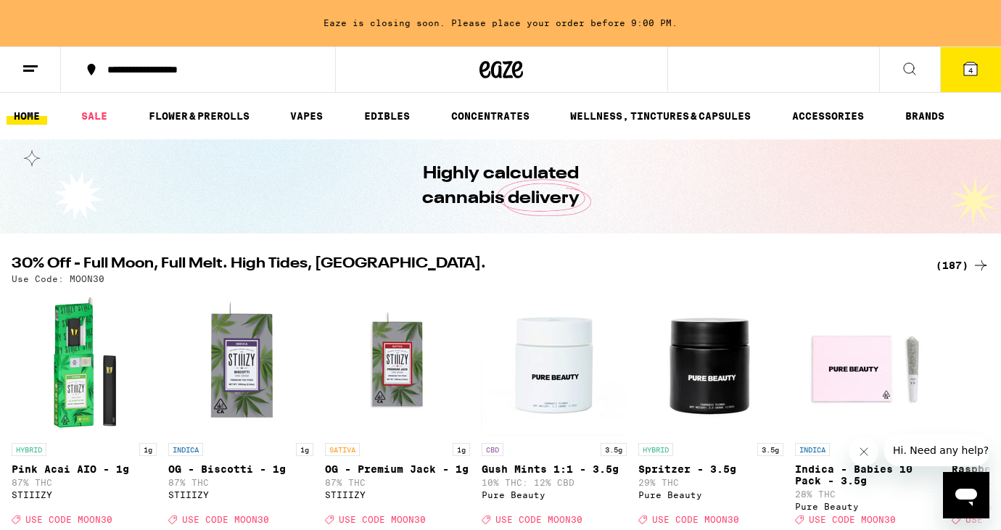
click at [967, 67] on icon at bounding box center [970, 68] width 13 height 13
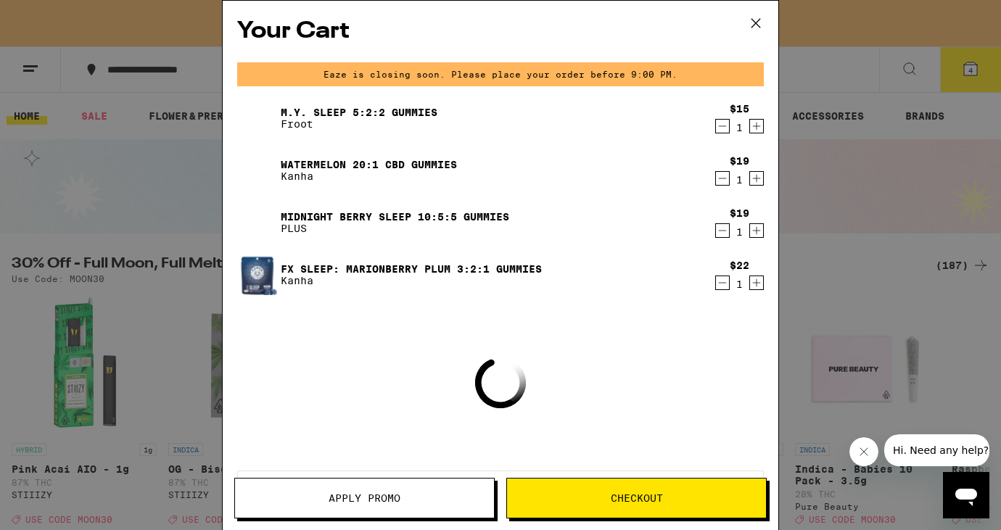
click at [388, 495] on span "Apply Promo" at bounding box center [364, 498] width 72 height 10
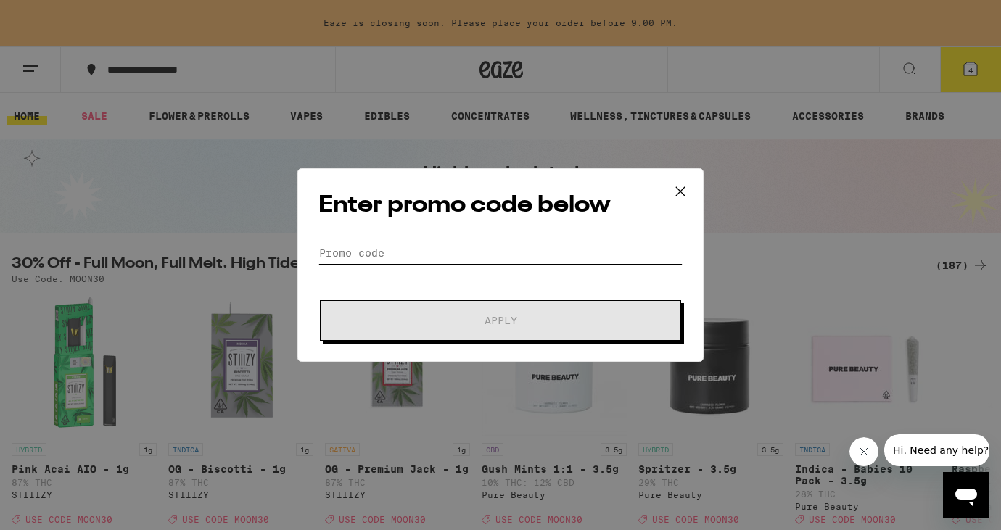
click at [351, 253] on input "Promo Code" at bounding box center [500, 253] width 364 height 22
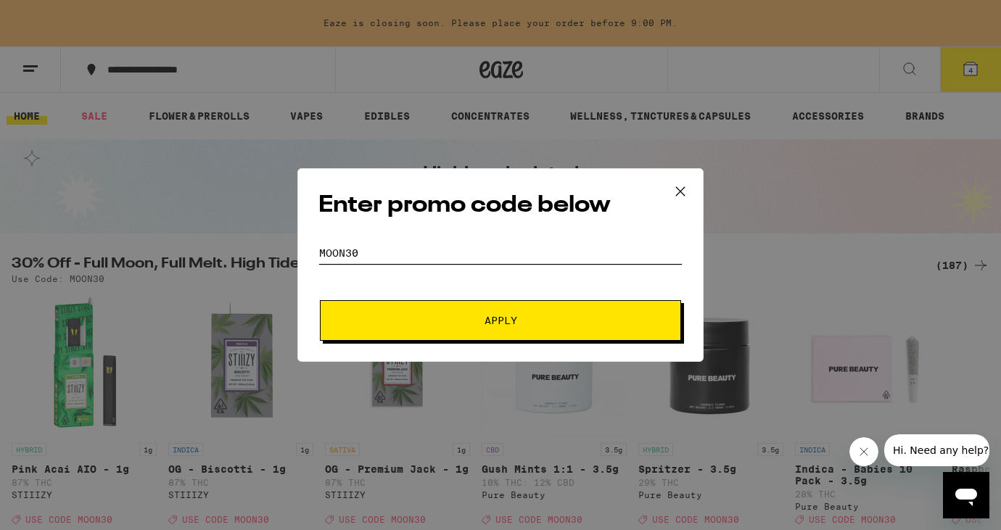
type input "MOON30"
click at [507, 323] on span "Apply" at bounding box center [500, 320] width 33 height 10
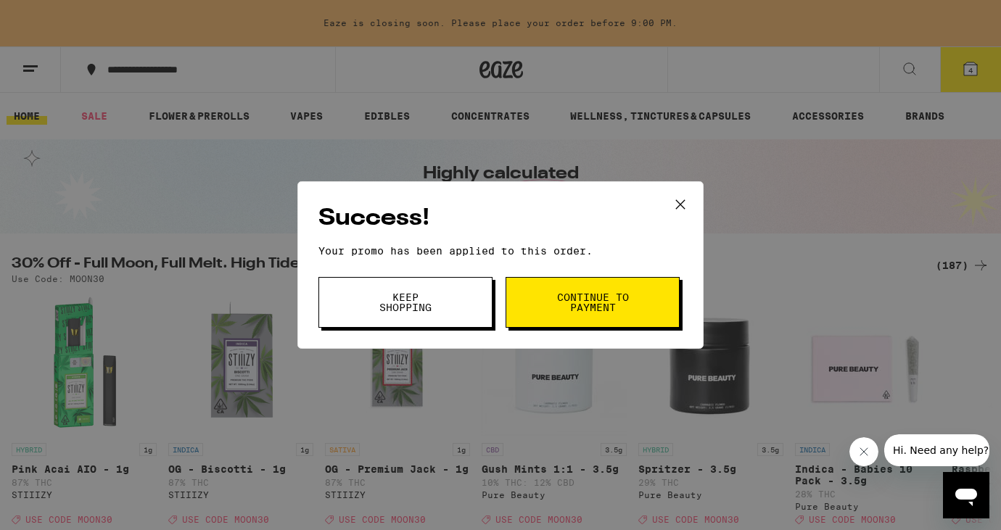
click at [616, 305] on span "Continue to payment" at bounding box center [592, 302] width 74 height 20
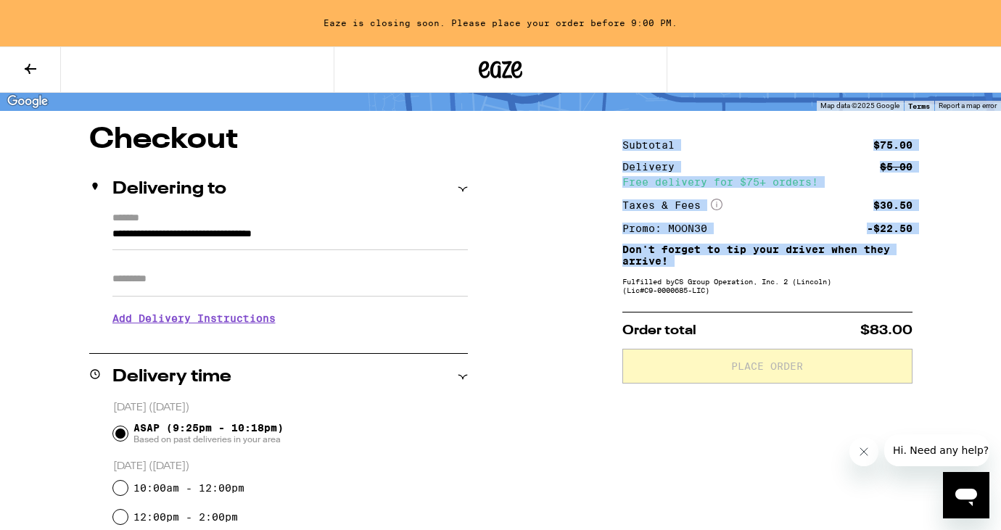
scroll to position [125, 0]
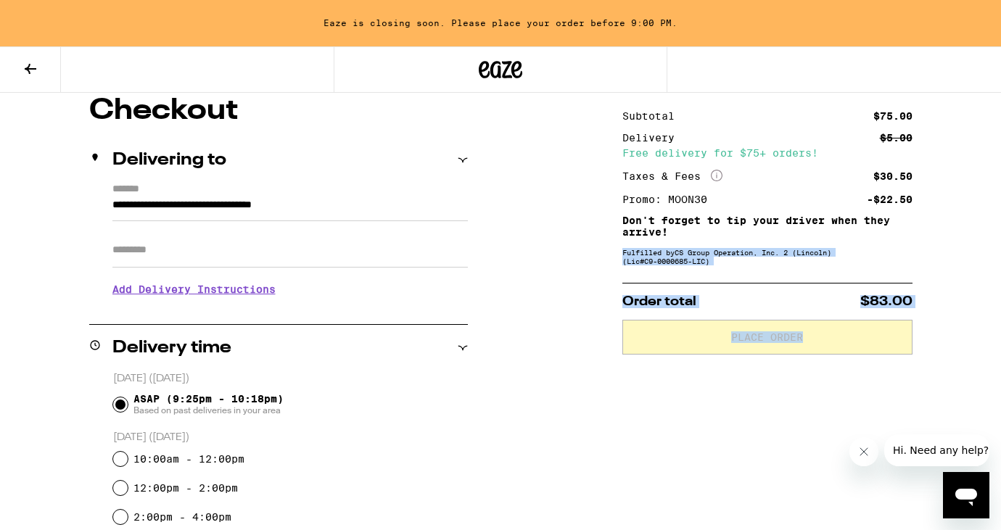
drag, startPoint x: 583, startPoint y: 386, endPoint x: 589, endPoint y: 406, distance: 20.4
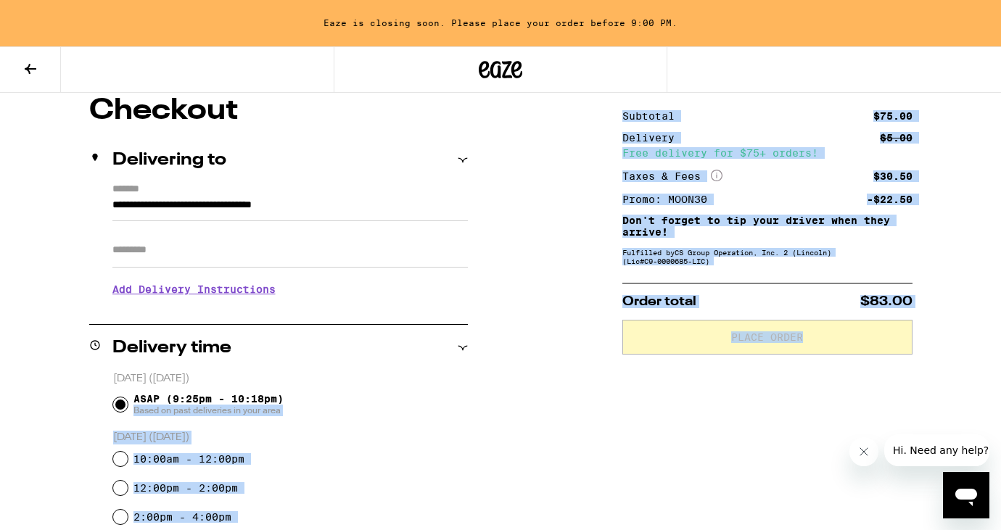
scroll to position [162, 0]
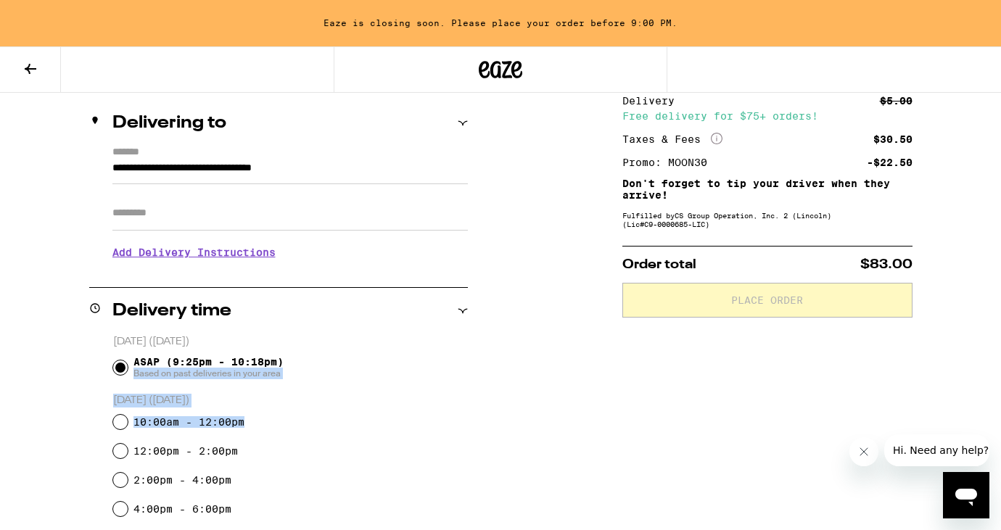
drag, startPoint x: 427, startPoint y: 403, endPoint x: 436, endPoint y: 418, distance: 16.9
click at [436, 418] on fieldset "[DATE] ([DATE]) ASAP (9:25pm - 10:18pm) Based on past deliveries in your area […" at bounding box center [289, 428] width 355 height 189
click at [458, 408] on p "[DATE] ([DATE])" at bounding box center [290, 401] width 355 height 14
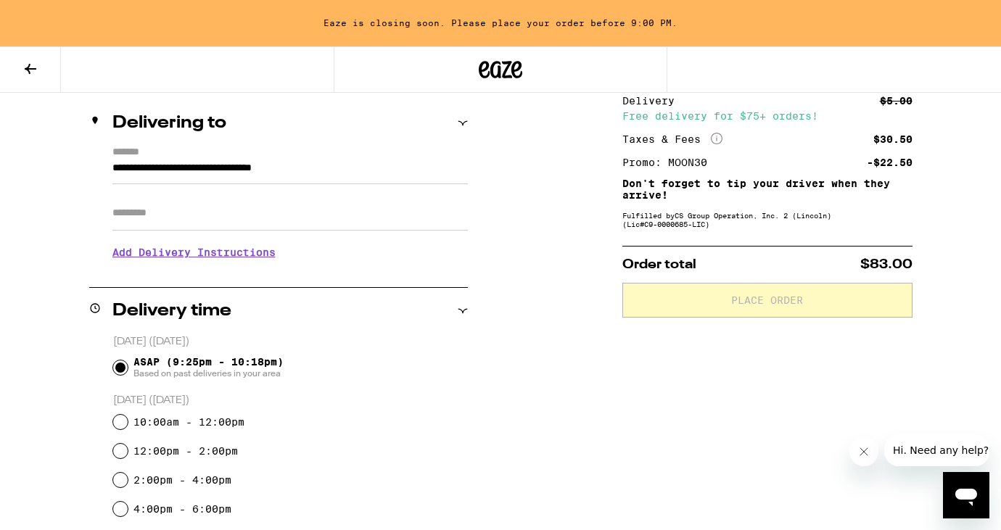
click at [549, 422] on div "**********" at bounding box center [500, 519] width 1001 height 921
drag, startPoint x: 549, startPoint y: 422, endPoint x: 546, endPoint y: 402, distance: 19.8
click at [546, 402] on div "**********" at bounding box center [500, 519] width 1001 height 921
click at [520, 385] on div "**********" at bounding box center [500, 519] width 1001 height 921
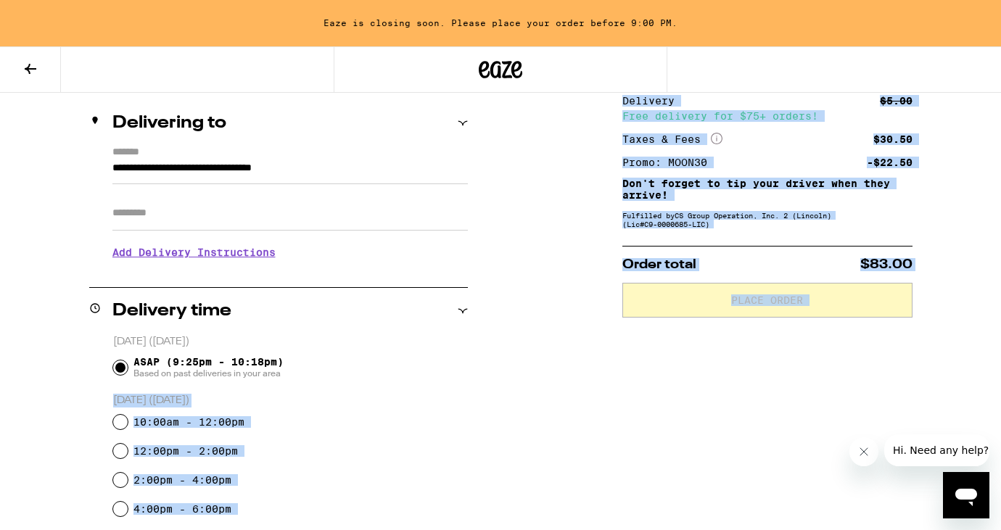
scroll to position [377, 0]
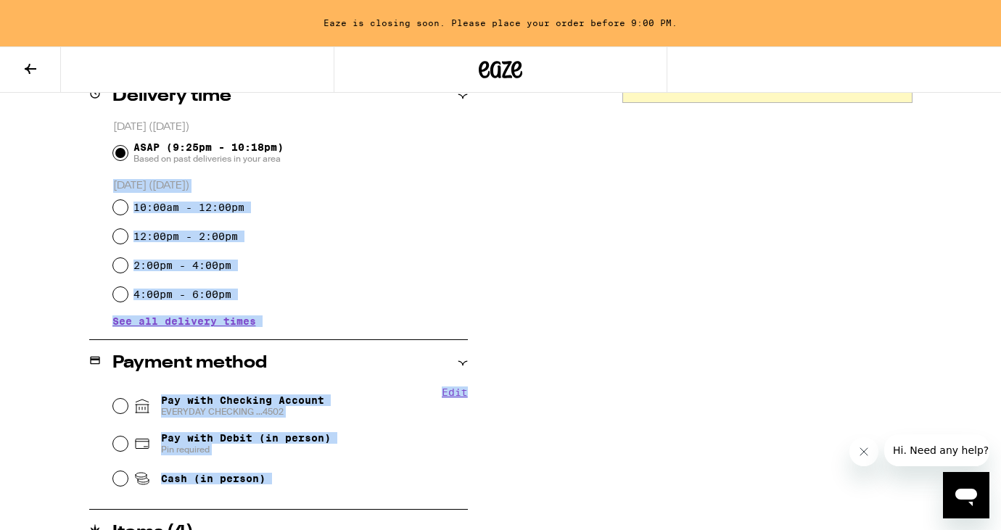
drag, startPoint x: 520, startPoint y: 385, endPoint x: 537, endPoint y: 388, distance: 17.6
click at [548, 423] on div "**********" at bounding box center [500, 305] width 1001 height 921
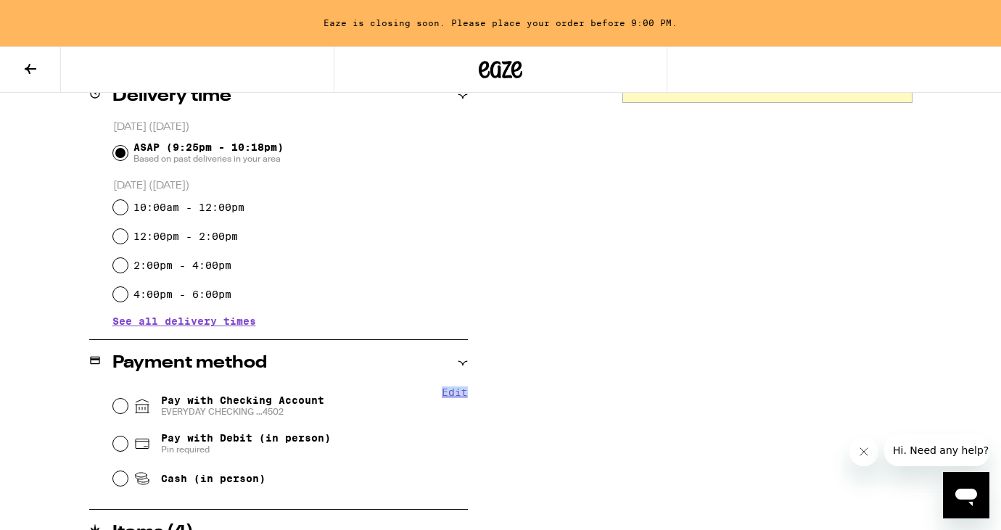
click at [534, 367] on div "**********" at bounding box center [500, 305] width 1001 height 921
click at [120, 405] on input "Pay with Checking Account EVERYDAY CHECKING ...4502" at bounding box center [120, 406] width 15 height 15
radio input "true"
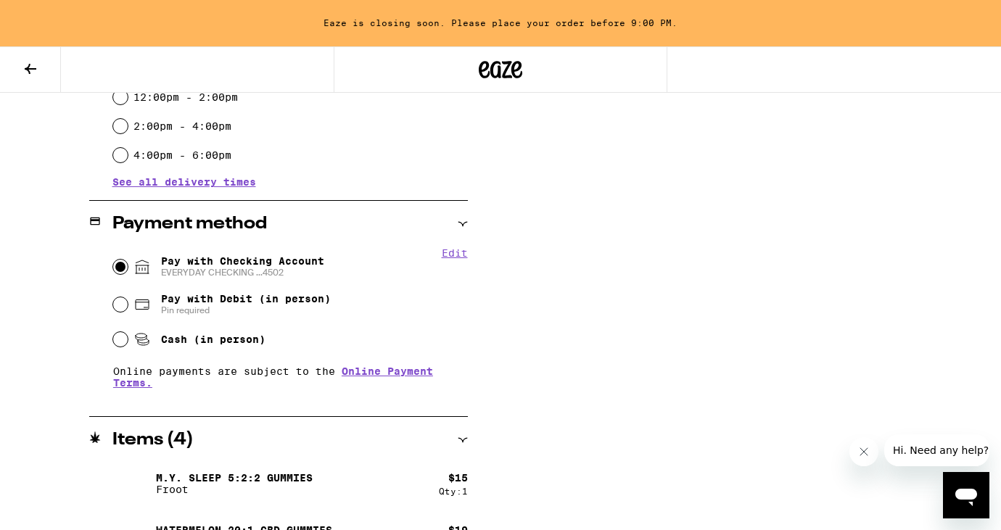
scroll to position [659, 0]
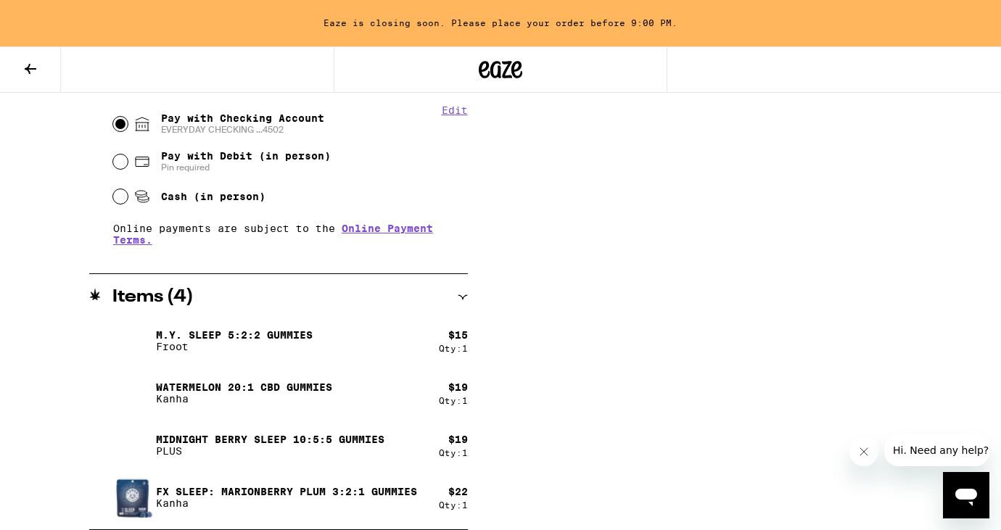
drag, startPoint x: 548, startPoint y: 231, endPoint x: 574, endPoint y: 320, distance: 92.7
click at [574, 313] on div "**********" at bounding box center [500, 46] width 1001 height 967
click at [574, 339] on div "**********" at bounding box center [500, 46] width 1001 height 967
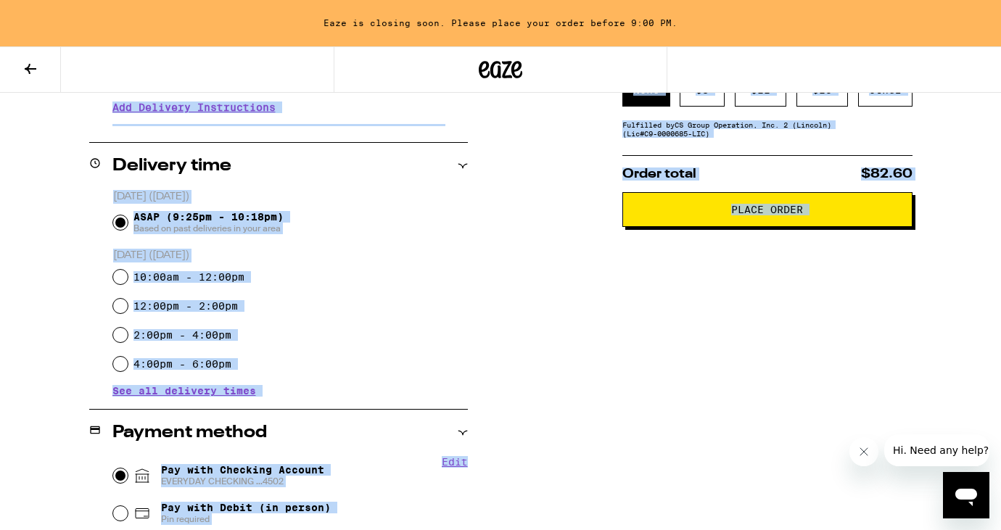
scroll to position [61, 0]
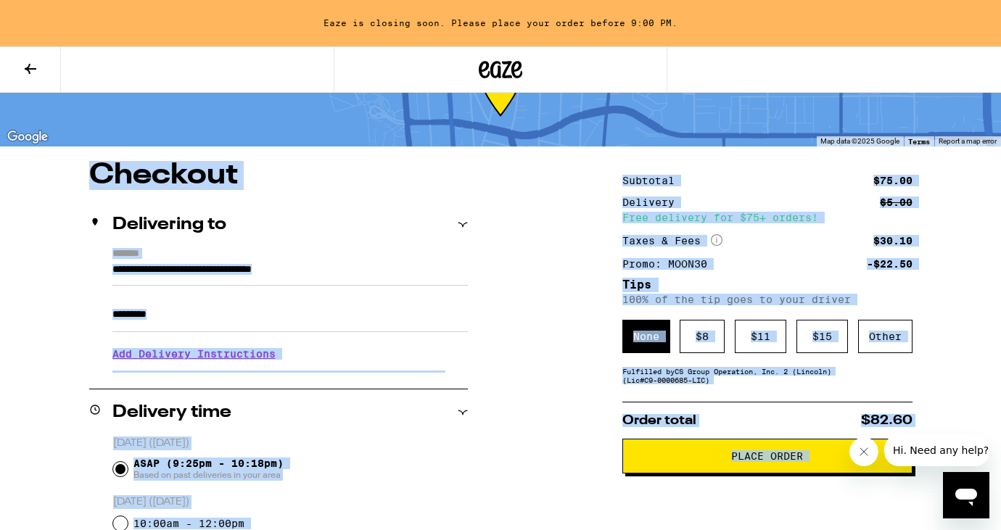
drag, startPoint x: 574, startPoint y: 339, endPoint x: 544, endPoint y: -49, distance: 389.8
click at [544, 0] on html "**********" at bounding box center [500, 533] width 1001 height 1189
click at [769, 461] on span "Place Order" at bounding box center [767, 456] width 72 height 10
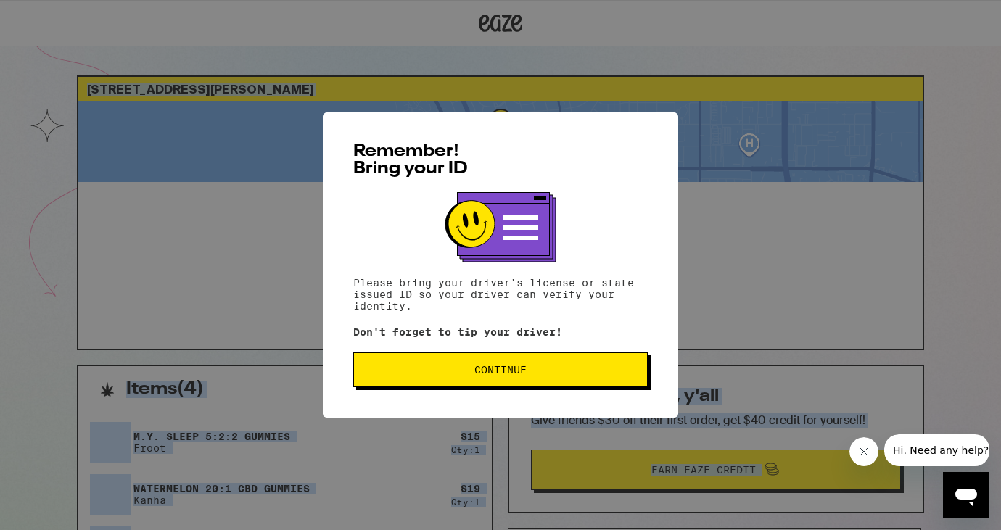
click at [519, 372] on span "Continue" at bounding box center [500, 370] width 52 height 10
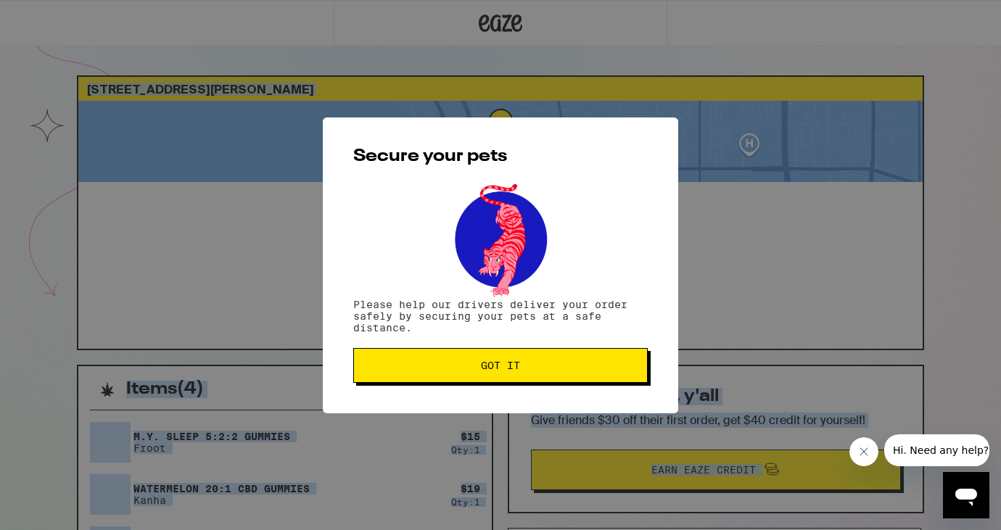
click at [505, 368] on span "Got it" at bounding box center [500, 365] width 39 height 10
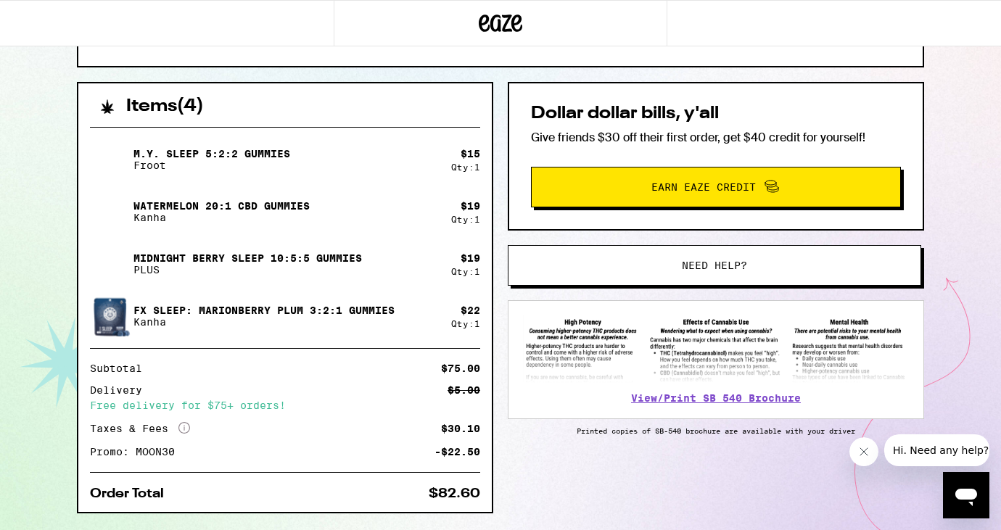
scroll to position [326, 0]
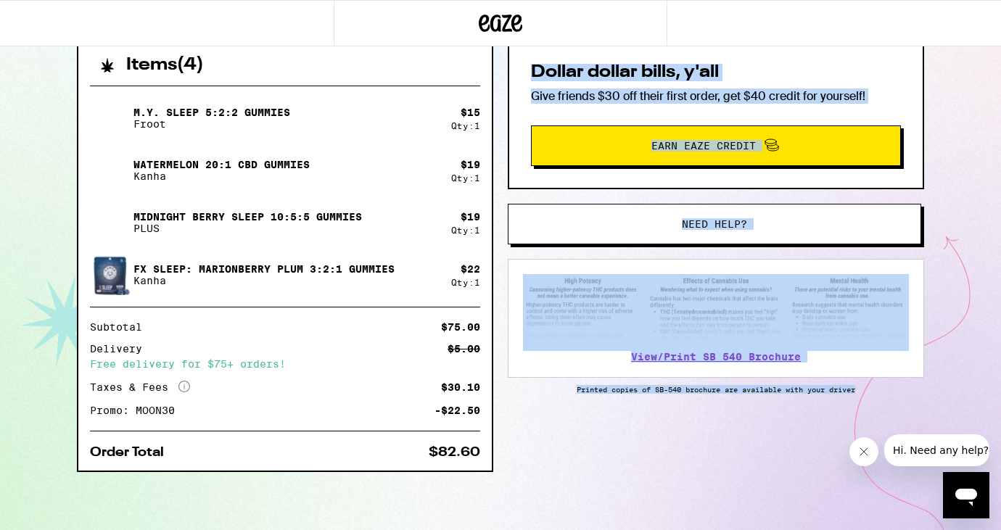
drag, startPoint x: 501, startPoint y: 386, endPoint x: 503, endPoint y: 404, distance: 17.5
click at [503, 404] on div "Items ( 4 ) M.Y. SLEEP 5:2:2 Gummies Froot $ 15 Qty: 1 Watermelon 20:1 CBD Gumm…" at bounding box center [500, 285] width 847 height 489
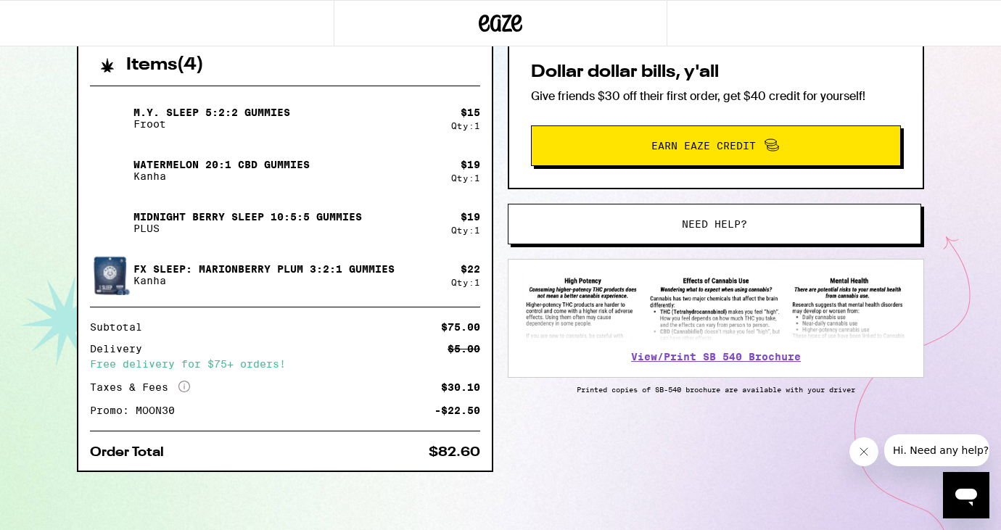
click at [527, 460] on div "Items ( 4 ) M.Y. SLEEP 5:2:2 Gummies Froot $ 15 Qty: 1 Watermelon 20:1 CBD Gumm…" at bounding box center [500, 285] width 847 height 489
click at [527, 461] on div "Items ( 4 ) M.Y. SLEEP 5:2:2 Gummies Froot $ 15 Qty: 1 Watermelon 20:1 CBD Gumm…" at bounding box center [500, 285] width 847 height 489
click at [553, 491] on div "Items ( 4 ) M.Y. SLEEP 5:2:2 Gummies Froot $ 15 Qty: 1 Watermelon 20:1 CBD Gumm…" at bounding box center [500, 285] width 847 height 489
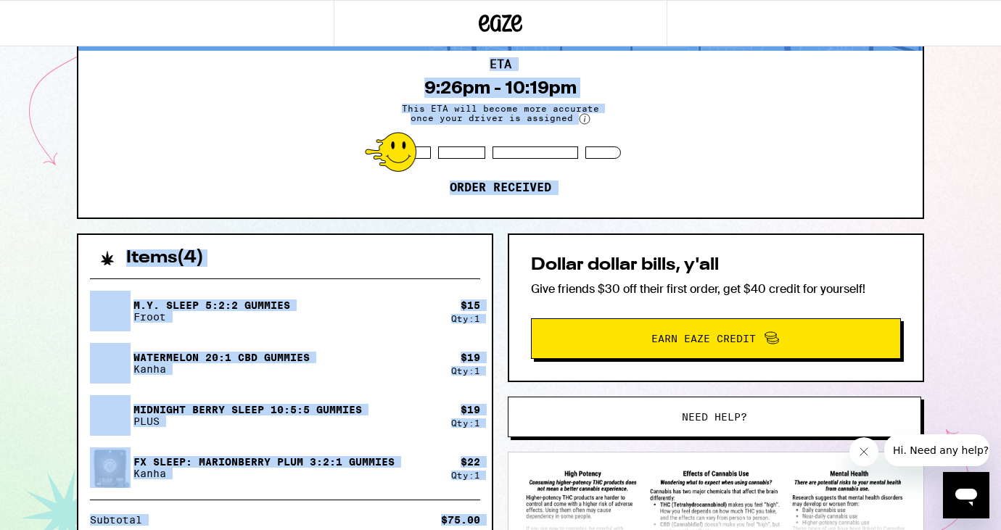
scroll to position [0, 0]
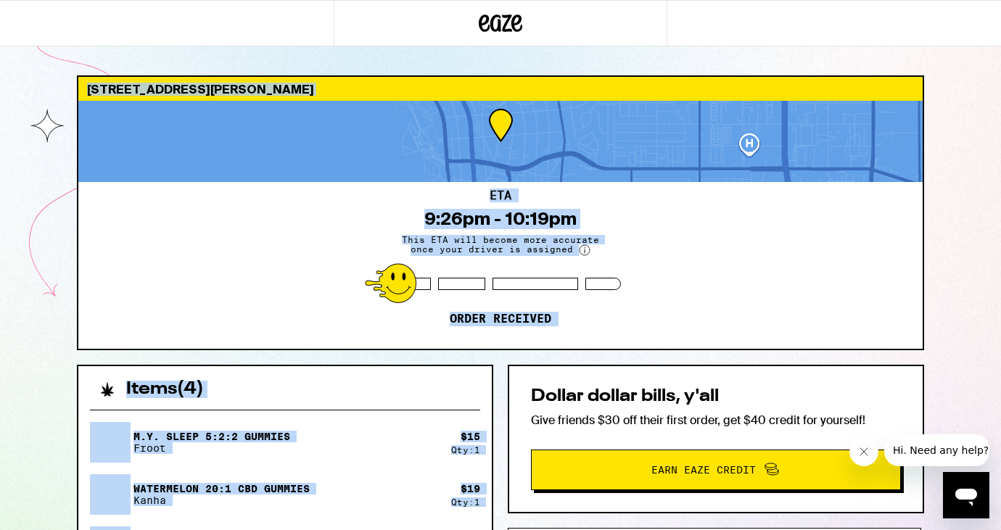
drag, startPoint x: 553, startPoint y: 491, endPoint x: 400, endPoint y: 7, distance: 507.3
click at [514, 0] on html "[STREET_ADDRESS][PERSON_NAME] ETA 9:26pm - 10:19pm This ETA will become more ac…" at bounding box center [500, 427] width 1001 height 854
click at [399, 50] on div "[STREET_ADDRESS][PERSON_NAME] ETA 9:26pm - 10:19pm This ETA will become more ac…" at bounding box center [500, 427] width 1001 height 854
